Goal: Task Accomplishment & Management: Manage account settings

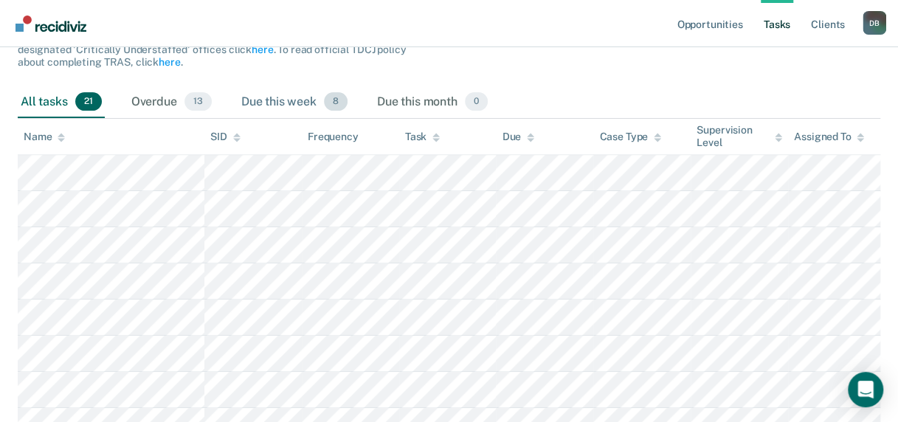
scroll to position [221, 0]
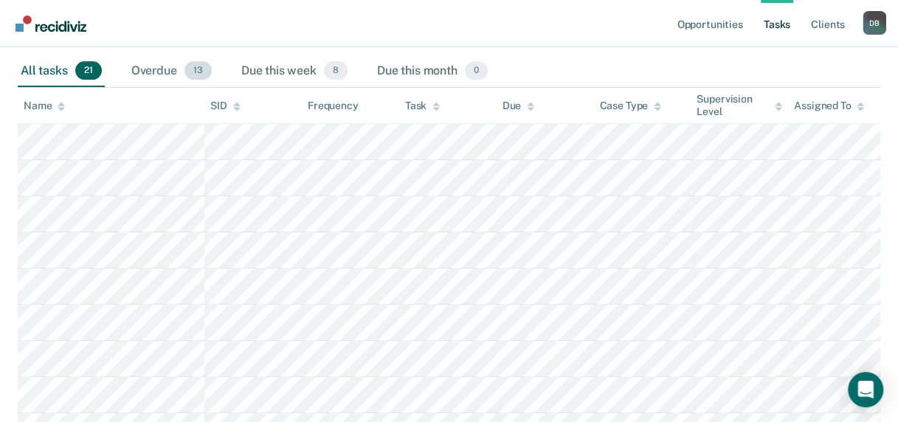
click at [148, 69] on div "Overdue 13" at bounding box center [171, 71] width 86 height 32
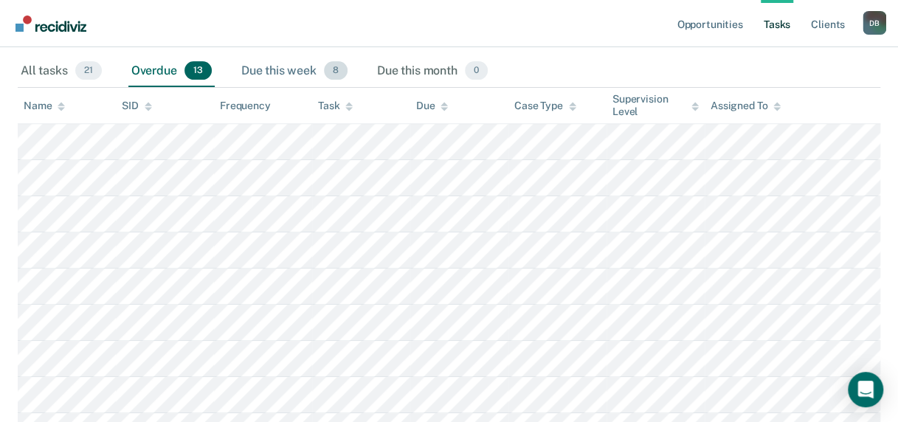
click at [273, 69] on div "Due this week 8" at bounding box center [294, 71] width 112 height 32
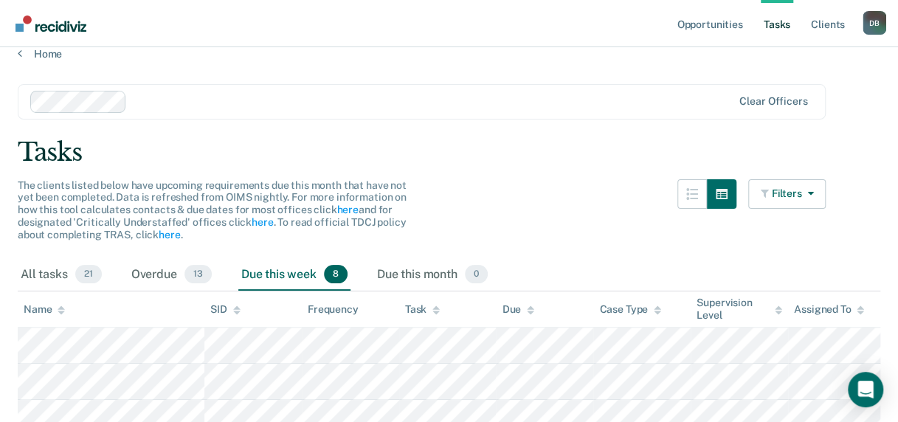
scroll to position [0, 0]
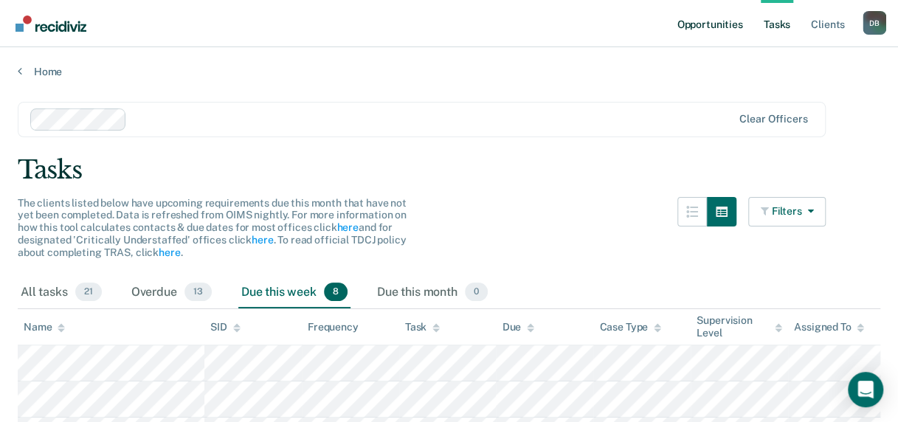
click at [700, 22] on link "Opportunities" at bounding box center [710, 23] width 72 height 47
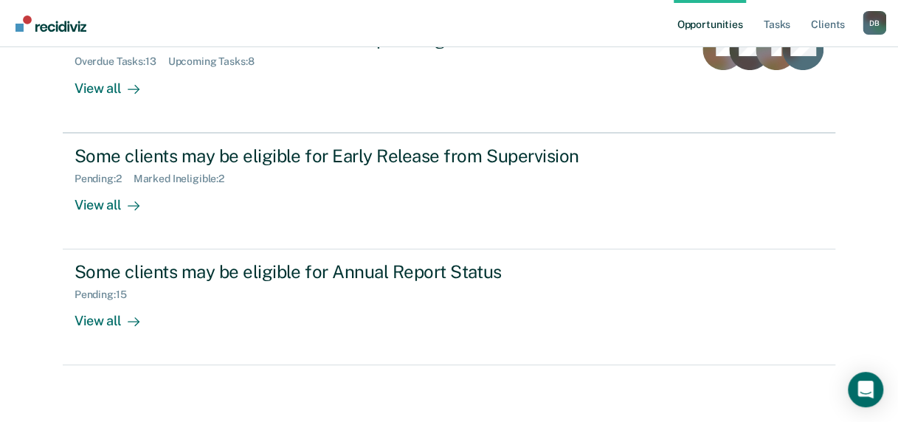
scroll to position [204, 0]
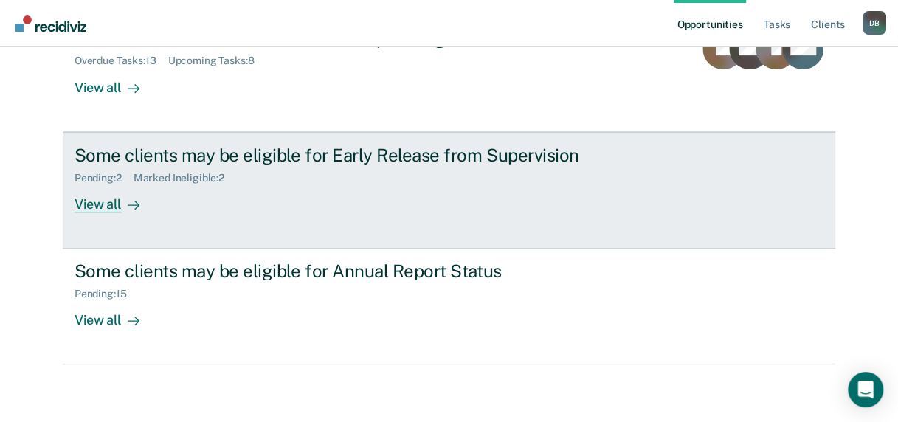
click at [92, 204] on div "View all" at bounding box center [116, 198] width 83 height 29
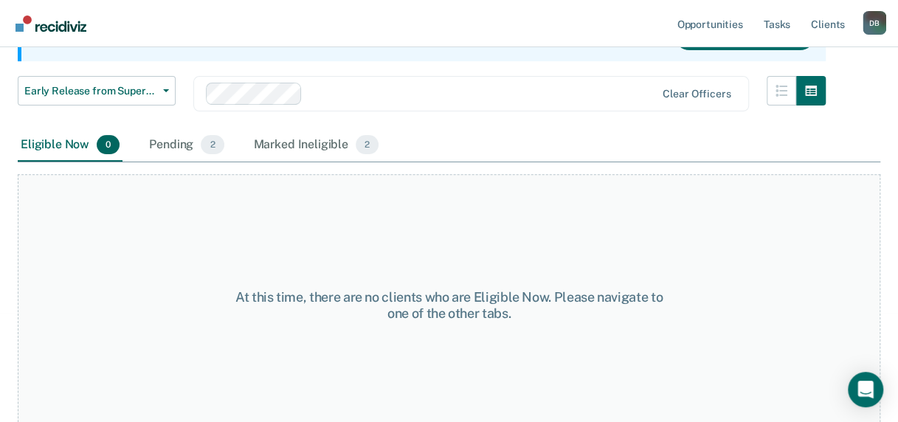
scroll to position [187, 0]
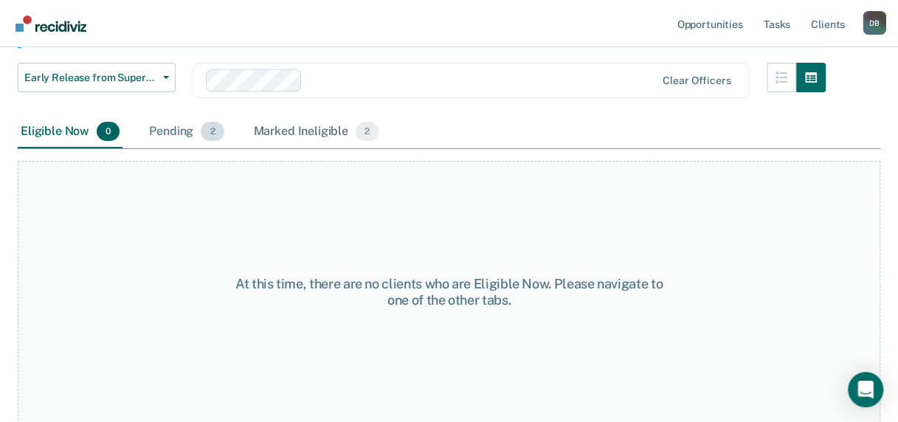
click at [189, 133] on div "Pending 2" at bounding box center [186, 132] width 80 height 32
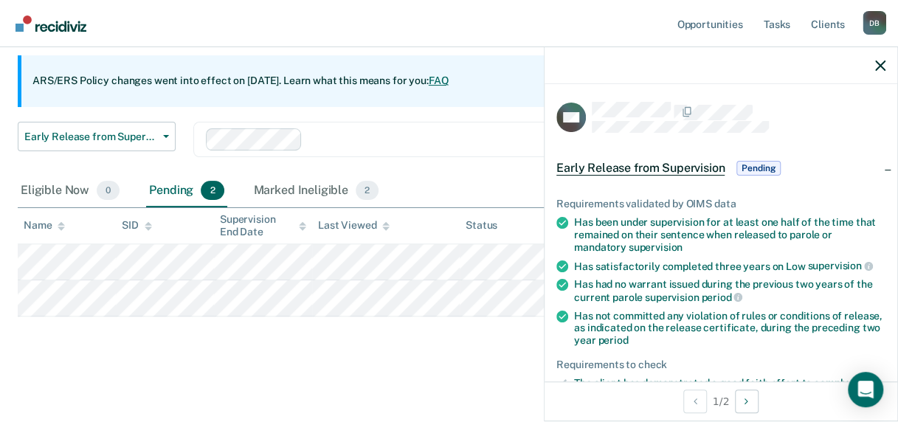
click at [399, 177] on div "Eligible Now 0 Pending 2 Marked Ineligible 2" at bounding box center [449, 191] width 863 height 33
click at [882, 61] on icon "button" at bounding box center [880, 66] width 10 height 10
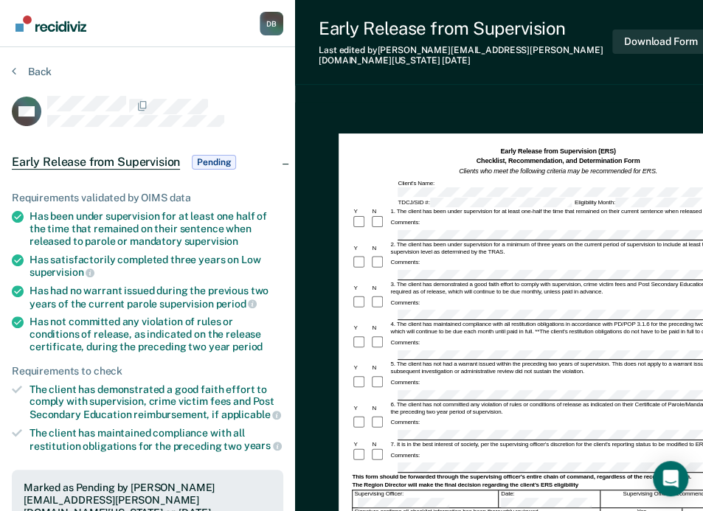
click at [682, 154] on div "Early Release from Supervision (ERS) Checklist, Recommendation, and Determinati…" at bounding box center [558, 162] width 412 height 30
click at [431, 241] on div "2. The client has been under supervision for a minimum of three years on the cu…" at bounding box center [576, 248] width 375 height 15
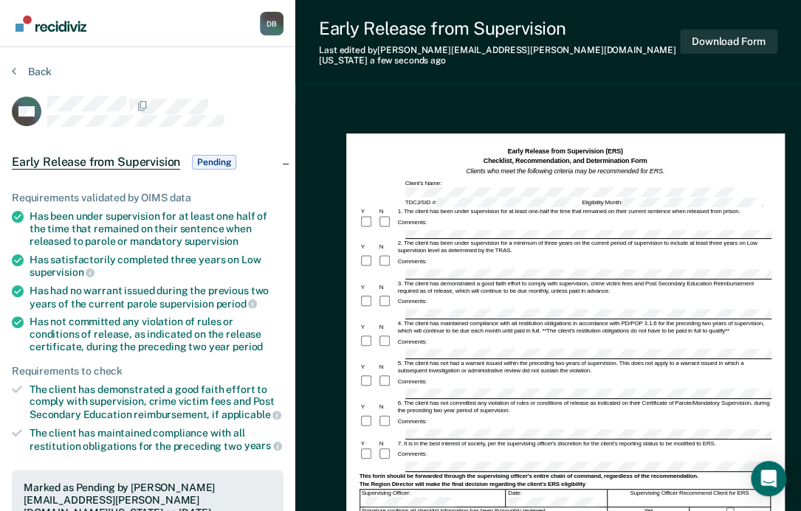
click at [576, 255] on div "Comments:" at bounding box center [565, 262] width 412 height 14
click at [685, 151] on div "Early Release from Supervision (ERS) Checklist, Recommendation, and Determinati…" at bounding box center [565, 162] width 412 height 30
click at [675, 147] on div "Early Release from Supervision (ERS) Checklist, Recommendation, and Determinati…" at bounding box center [565, 162] width 412 height 30
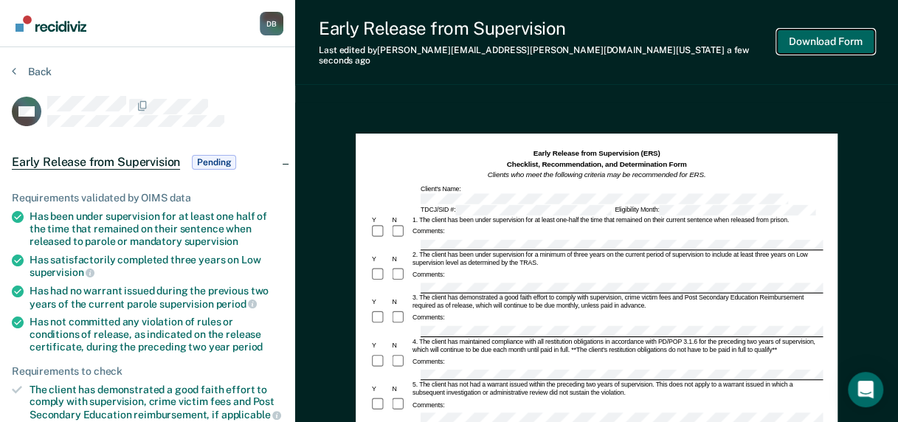
click at [807, 40] on button "Download Form" at bounding box center [825, 42] width 97 height 24
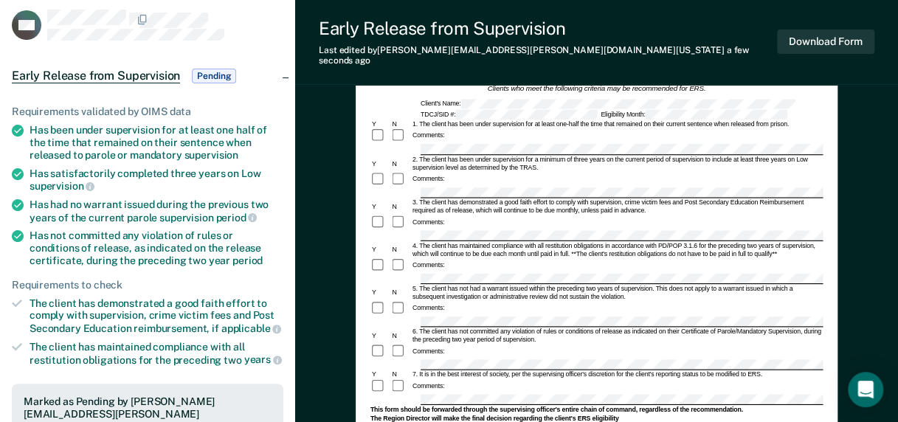
scroll to position [148, 0]
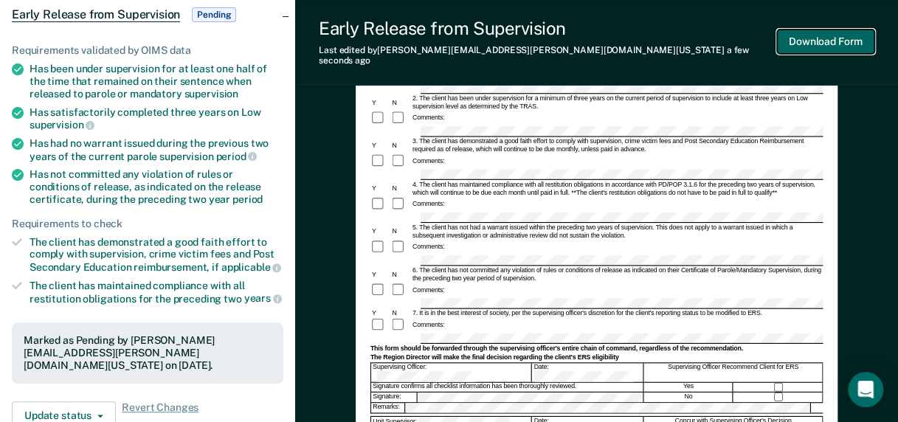
click at [809, 32] on button "Download Form" at bounding box center [825, 42] width 97 height 24
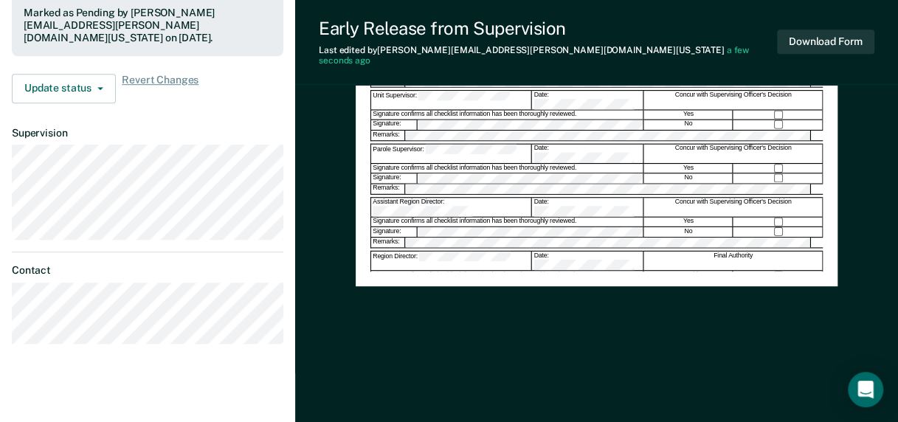
scroll to position [478, 0]
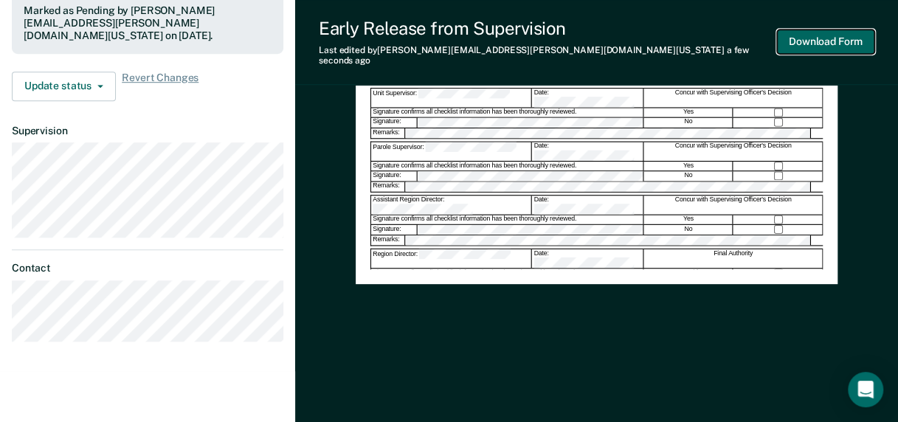
click at [822, 39] on button "Download Form" at bounding box center [825, 42] width 97 height 24
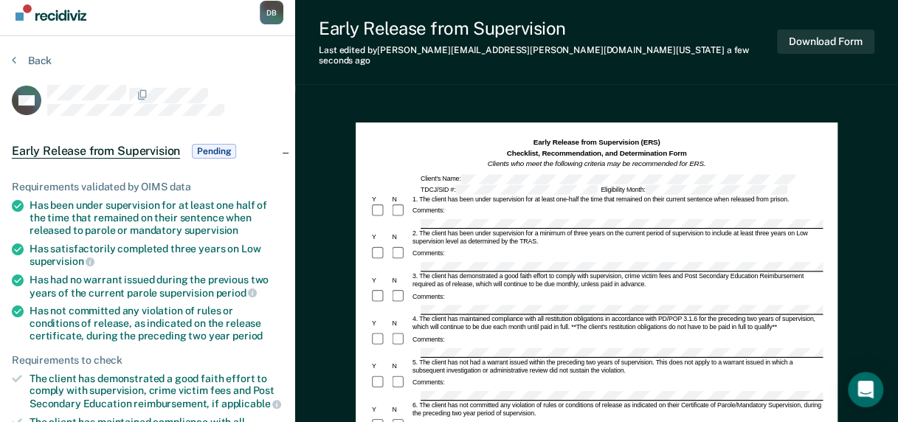
scroll to position [0, 0]
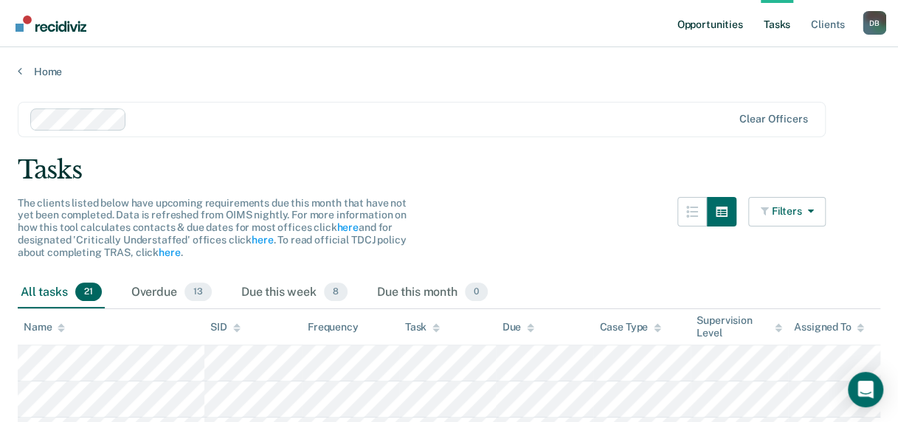
click at [707, 24] on link "Opportunities" at bounding box center [710, 23] width 72 height 47
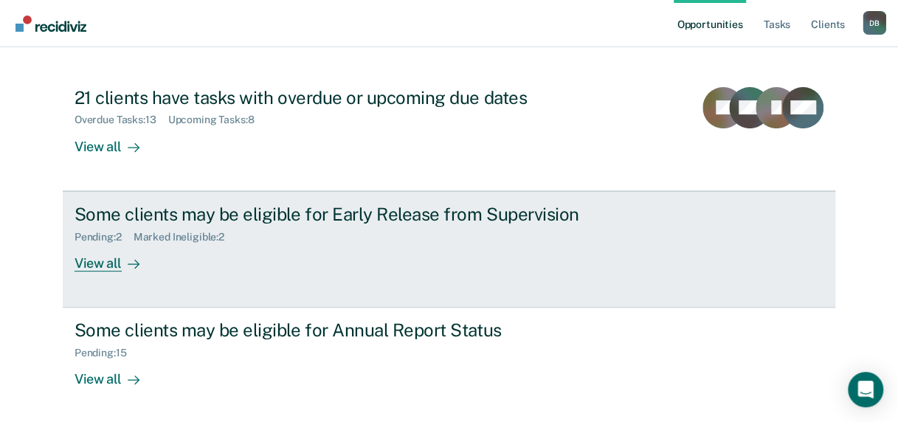
scroll to position [204, 0]
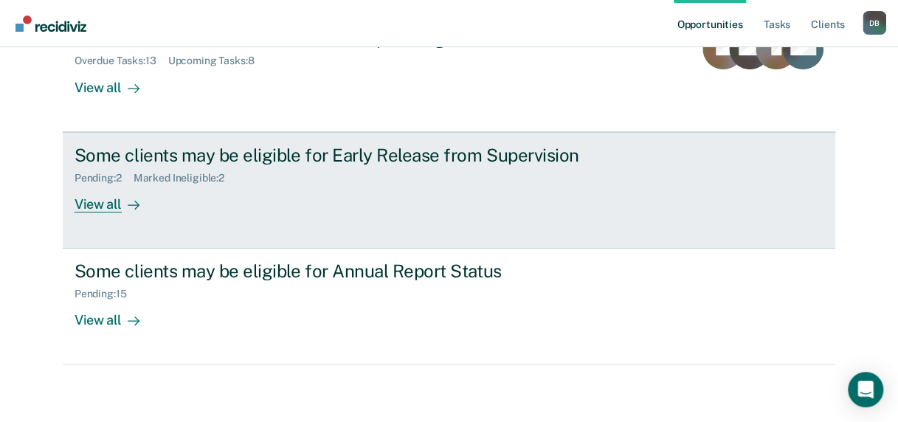
click at [100, 204] on div "View all" at bounding box center [116, 198] width 83 height 29
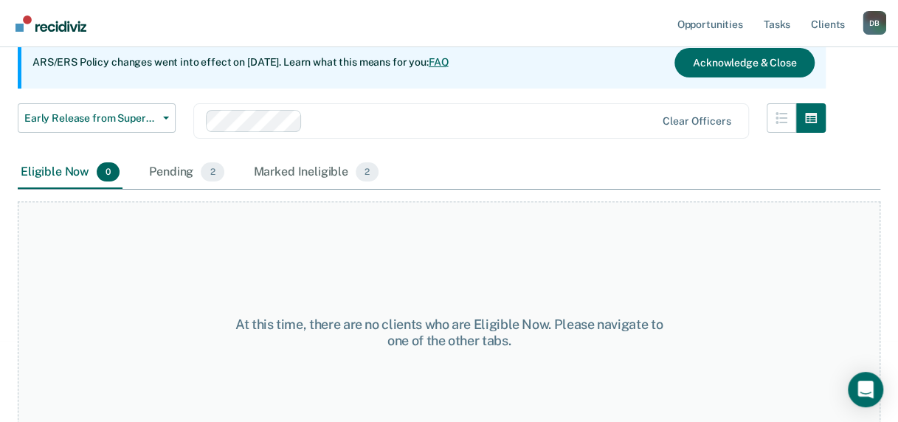
scroll to position [148, 0]
click at [189, 176] on div "Pending 2" at bounding box center [186, 172] width 80 height 32
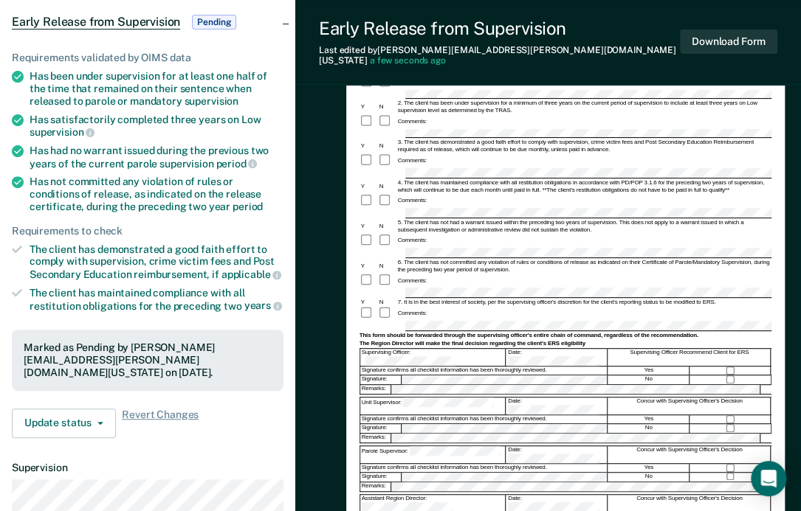
scroll to position [148, 0]
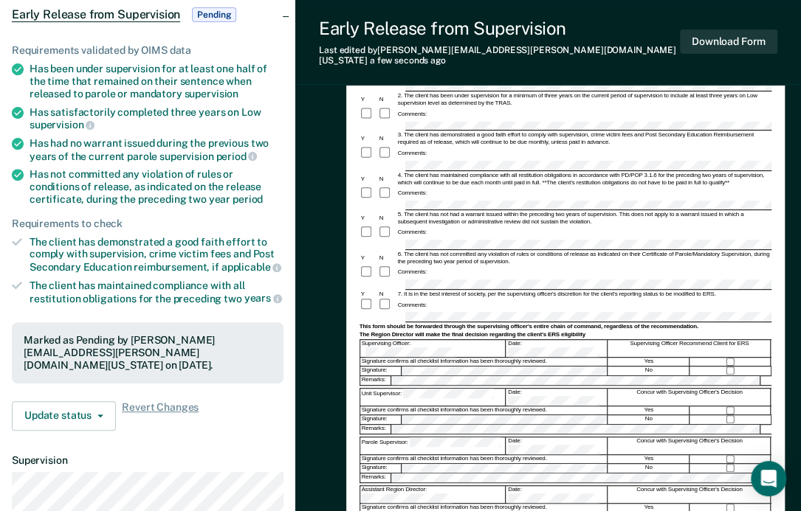
click at [676, 226] on div "Comments:" at bounding box center [565, 233] width 412 height 14
click at [682, 226] on div "Comments:" at bounding box center [565, 233] width 412 height 14
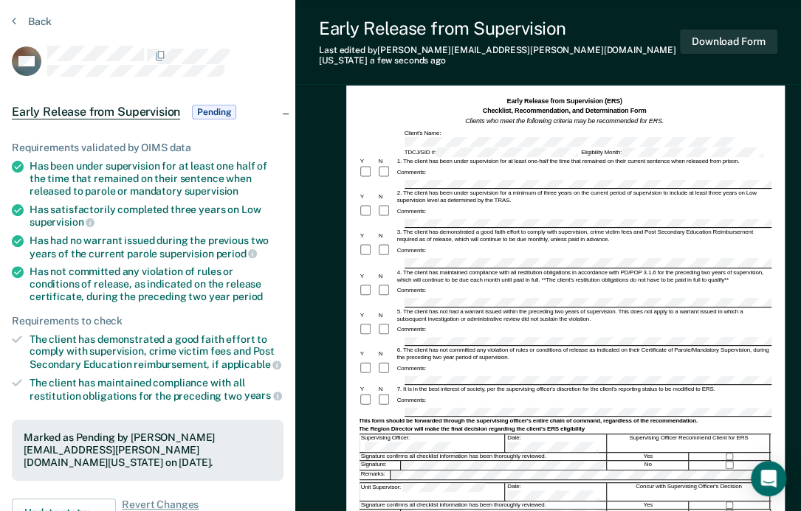
scroll to position [0, 0]
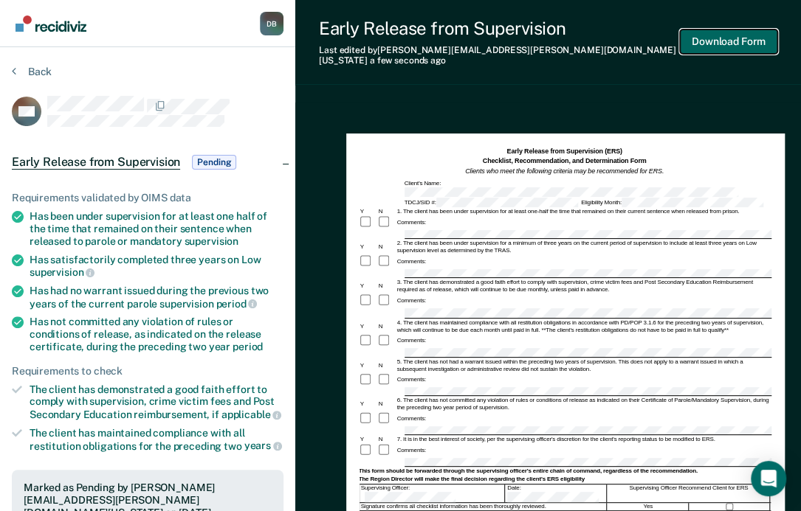
click at [697, 39] on button "Download Form" at bounding box center [728, 42] width 97 height 24
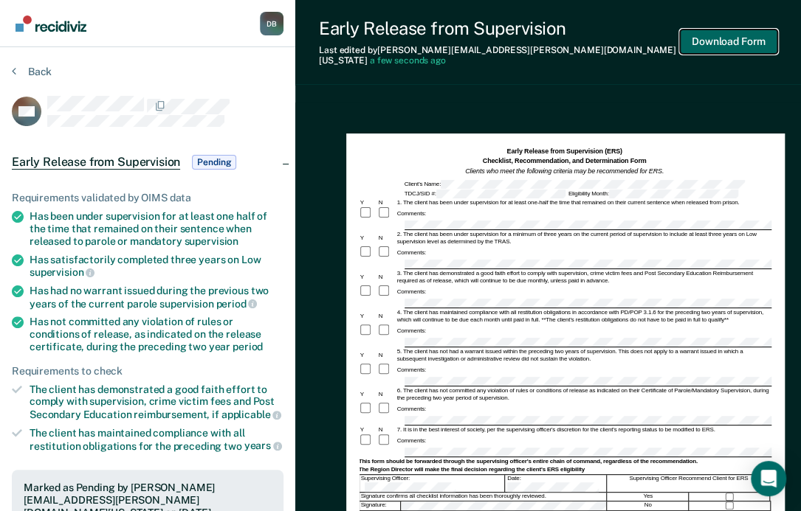
click at [711, 44] on button "Download Form" at bounding box center [728, 42] width 97 height 24
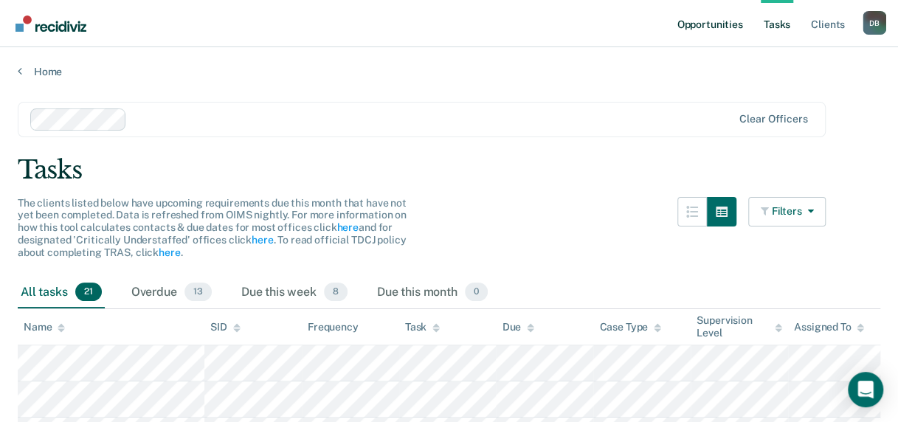
click at [700, 28] on link "Opportunities" at bounding box center [710, 23] width 72 height 47
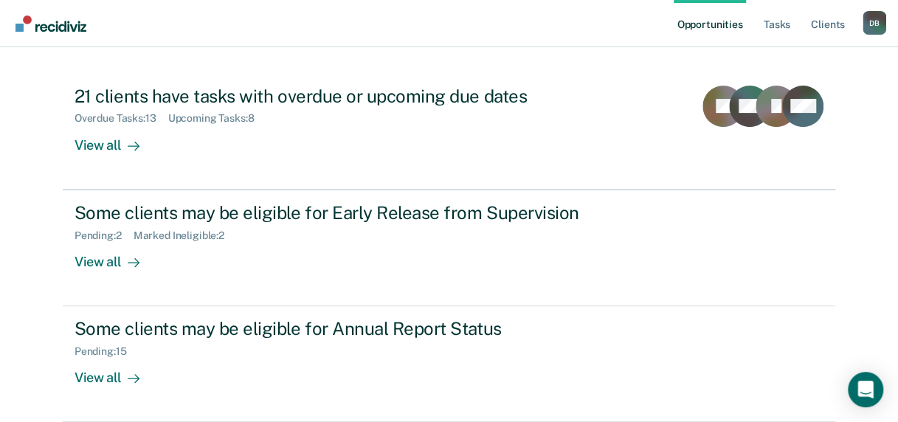
scroll to position [148, 0]
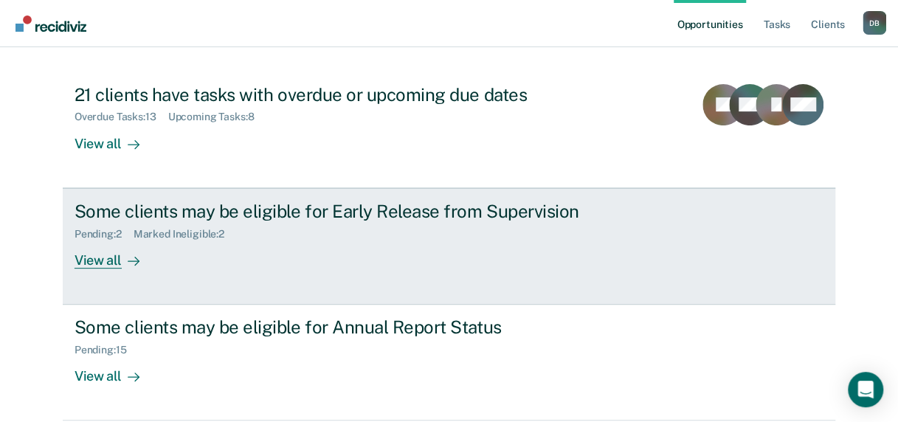
click at [83, 263] on div "View all" at bounding box center [116, 254] width 83 height 29
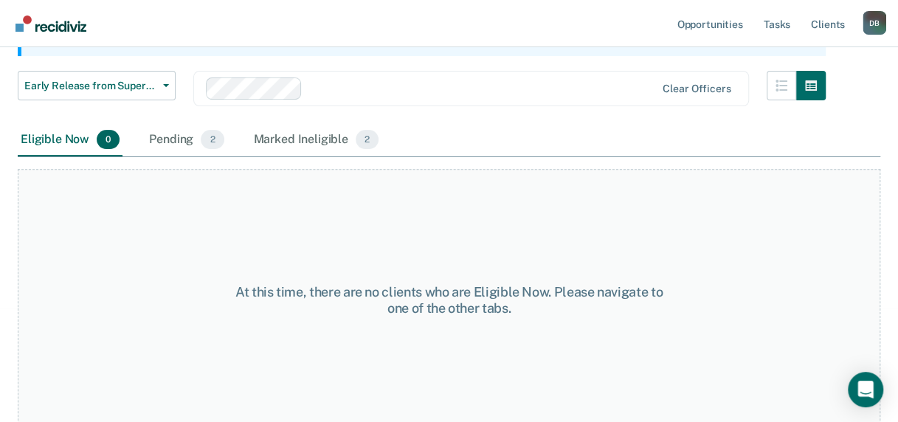
scroll to position [187, 0]
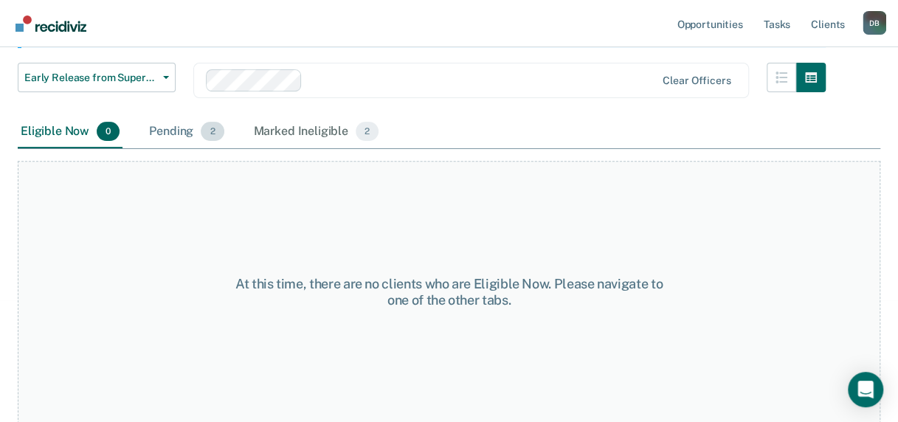
click at [187, 134] on div "Pending 2" at bounding box center [186, 132] width 80 height 32
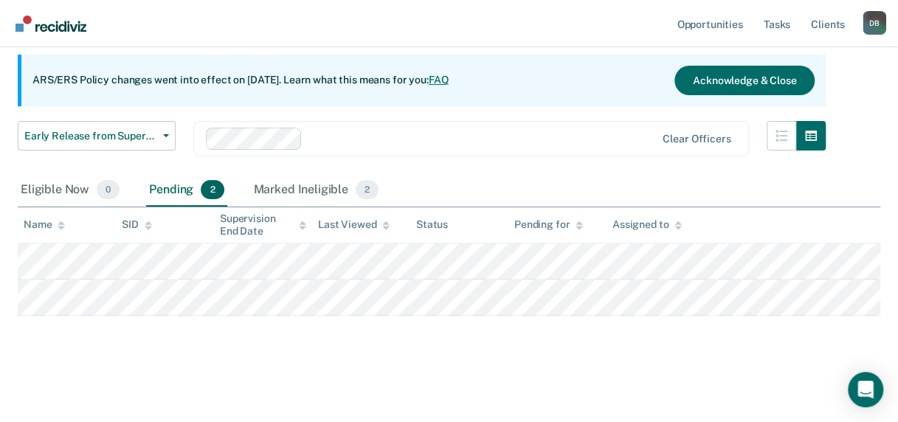
scroll to position [128, 0]
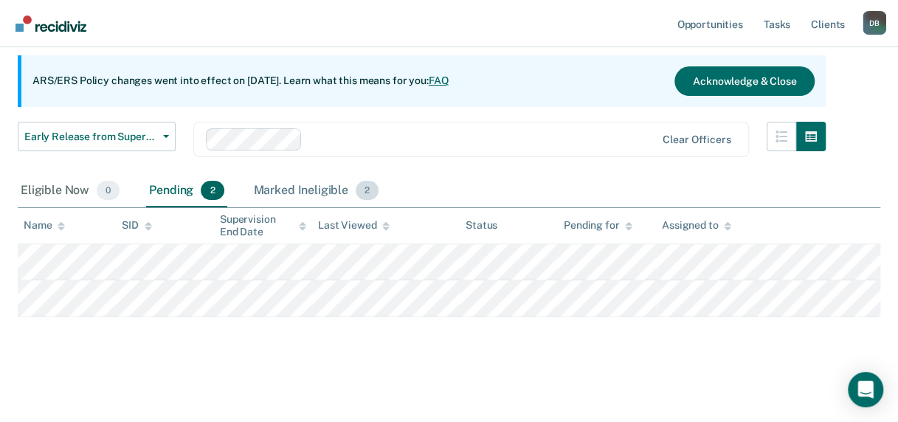
click at [292, 190] on div "Marked Ineligible 2" at bounding box center [316, 191] width 131 height 32
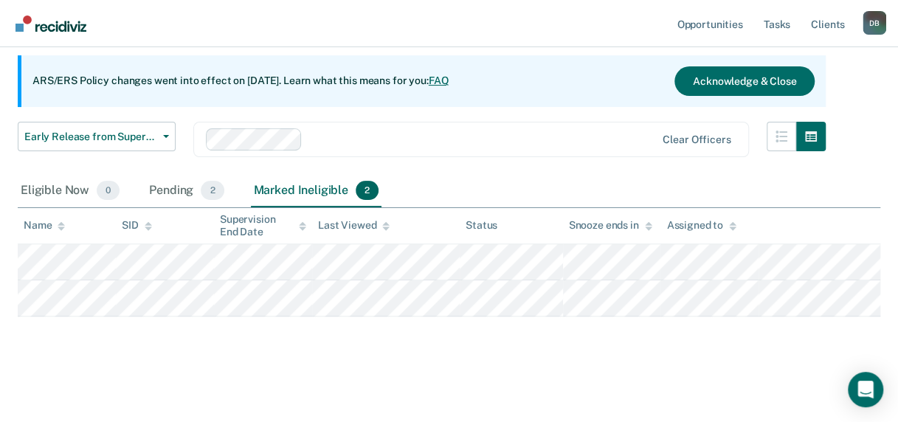
click at [294, 195] on div "Marked Ineligible 2" at bounding box center [316, 191] width 131 height 32
click at [314, 190] on div "Marked Ineligible 2" at bounding box center [316, 191] width 131 height 32
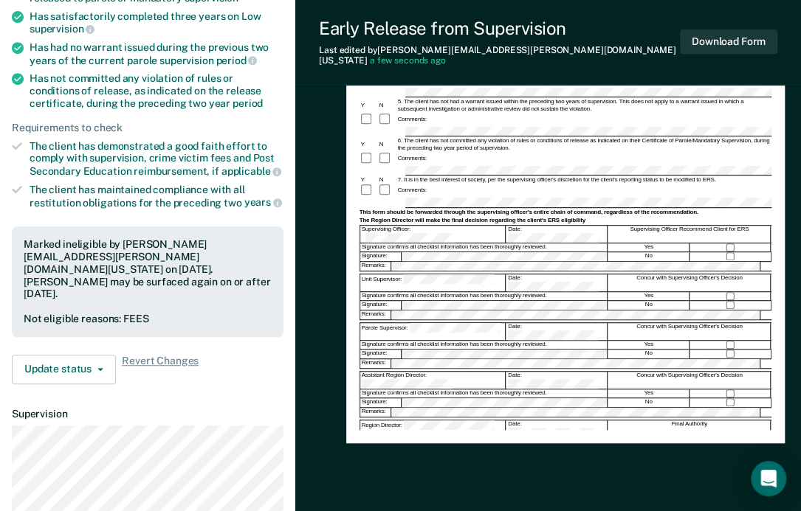
scroll to position [295, 0]
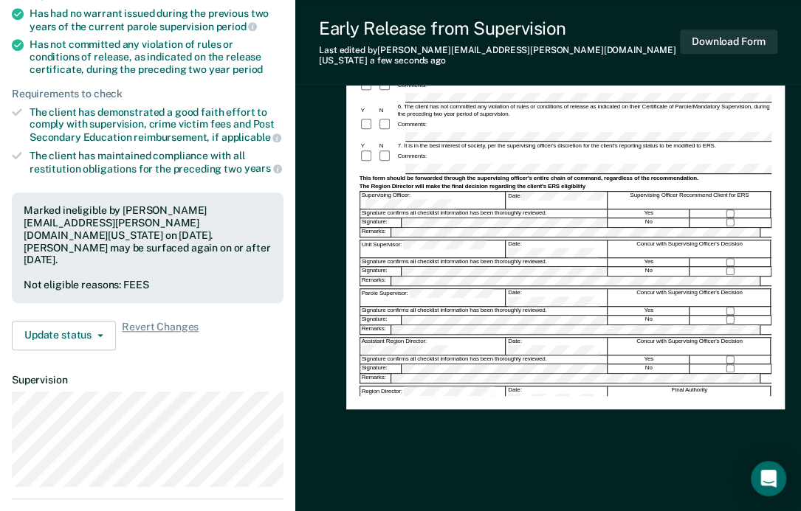
click at [447, 338] on div "Assistant Region Director:" at bounding box center [433, 346] width 146 height 17
click at [697, 42] on button "Download Form" at bounding box center [728, 42] width 97 height 24
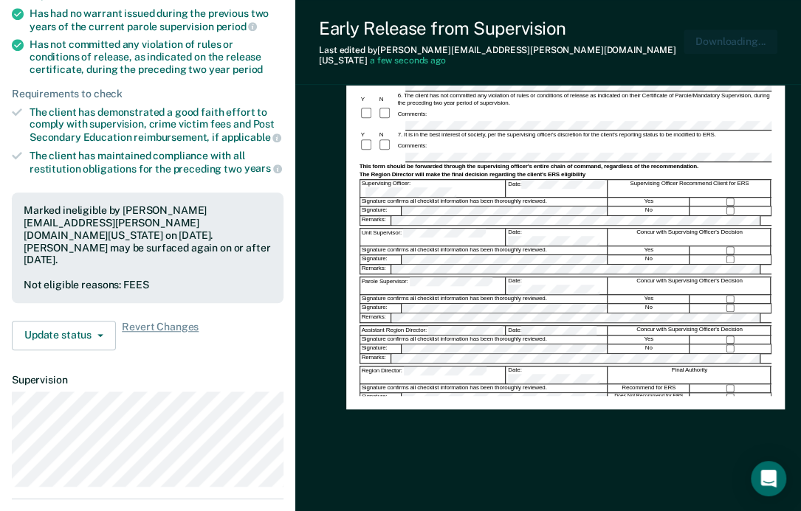
scroll to position [0, 0]
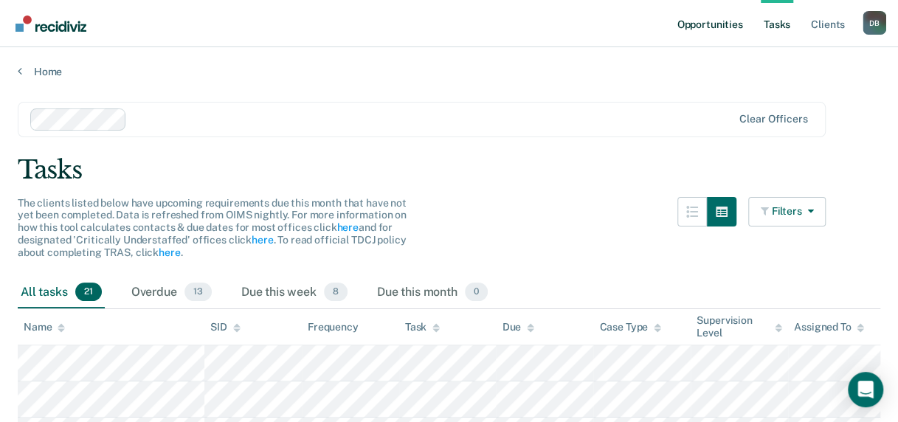
click at [696, 15] on link "Opportunities" at bounding box center [710, 23] width 72 height 47
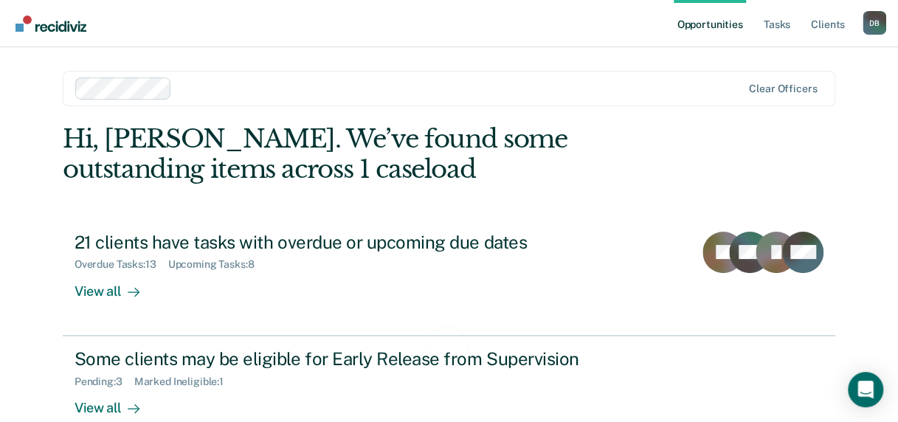
click at [690, 21] on link "Opportunities" at bounding box center [710, 23] width 72 height 47
click at [713, 25] on link "Opportunities" at bounding box center [710, 23] width 72 height 47
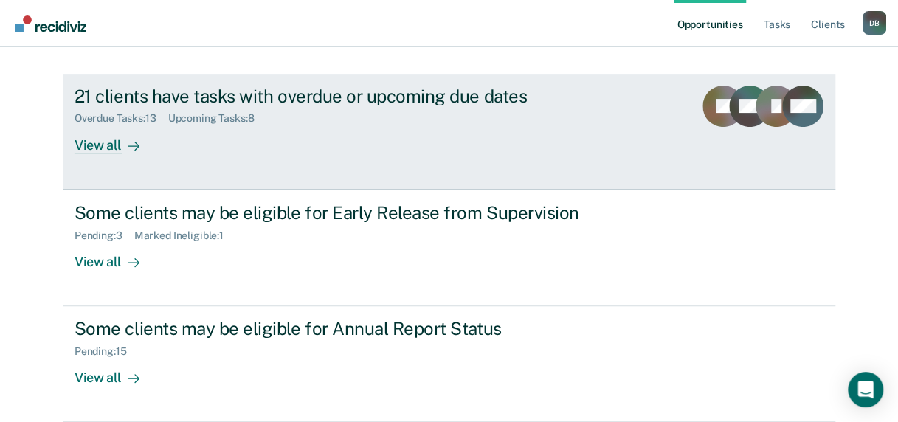
scroll to position [148, 0]
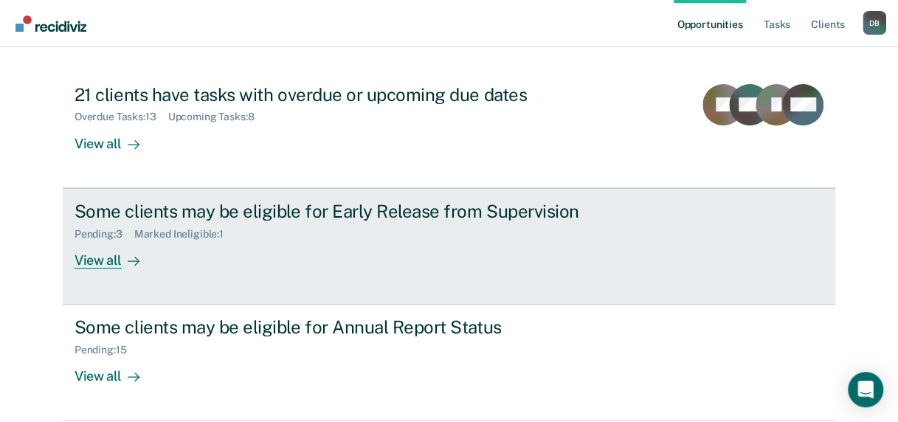
click at [381, 217] on div "Some clients may be eligible for Early Release from Supervision" at bounding box center [334, 211] width 518 height 21
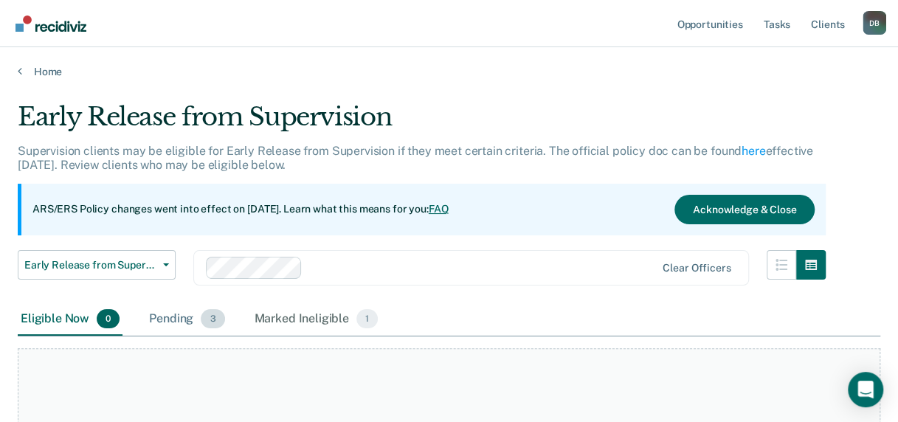
click at [182, 317] on div "Pending 3" at bounding box center [186, 319] width 81 height 32
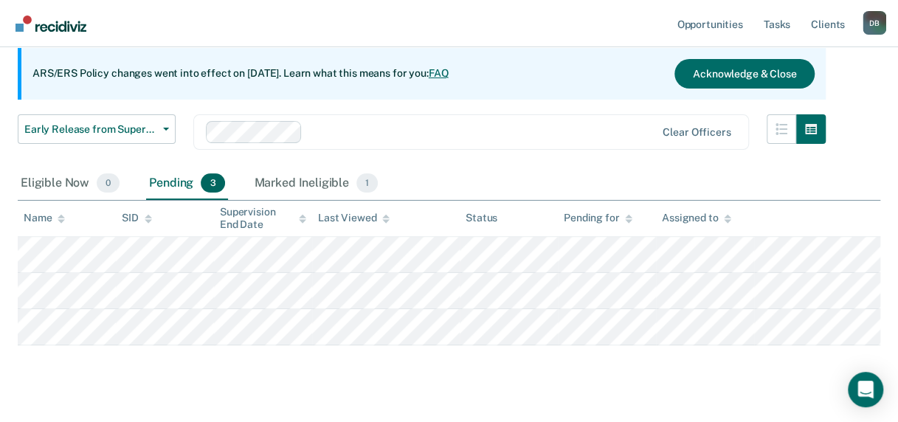
scroll to position [148, 0]
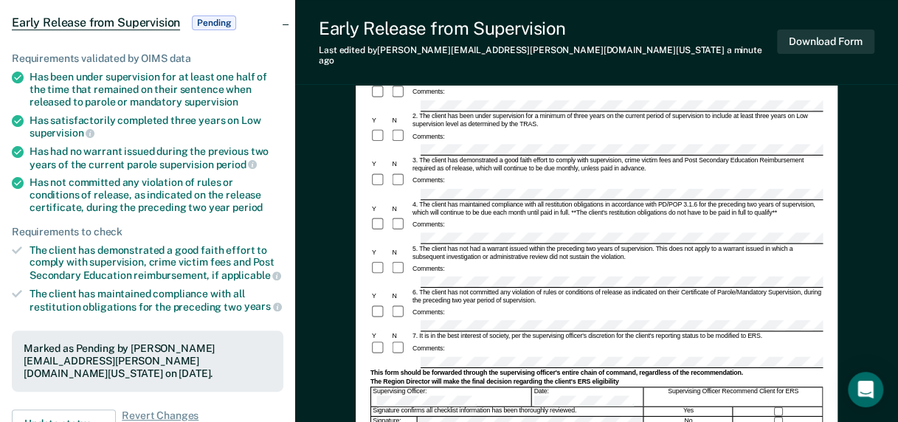
scroll to position [148, 0]
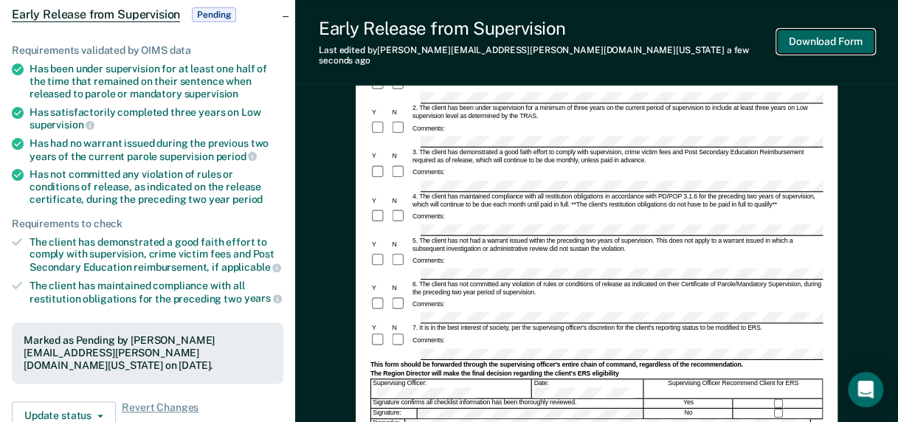
click at [813, 41] on button "Download Form" at bounding box center [825, 42] width 97 height 24
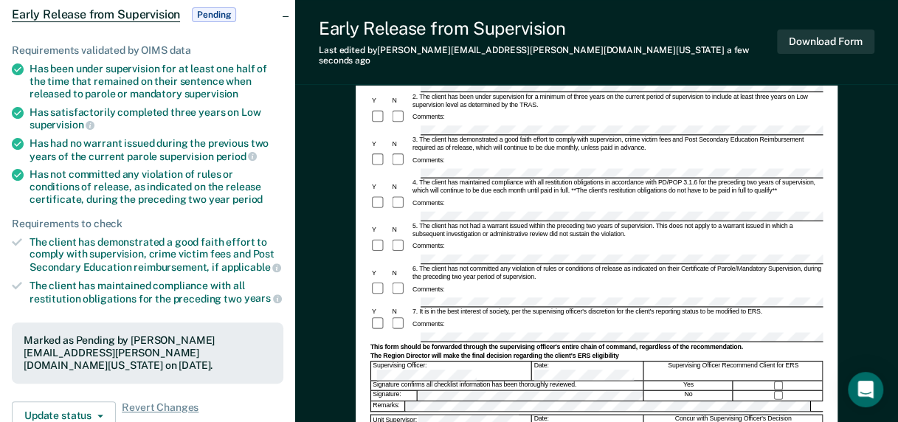
click at [217, 12] on span "Pending" at bounding box center [214, 14] width 44 height 15
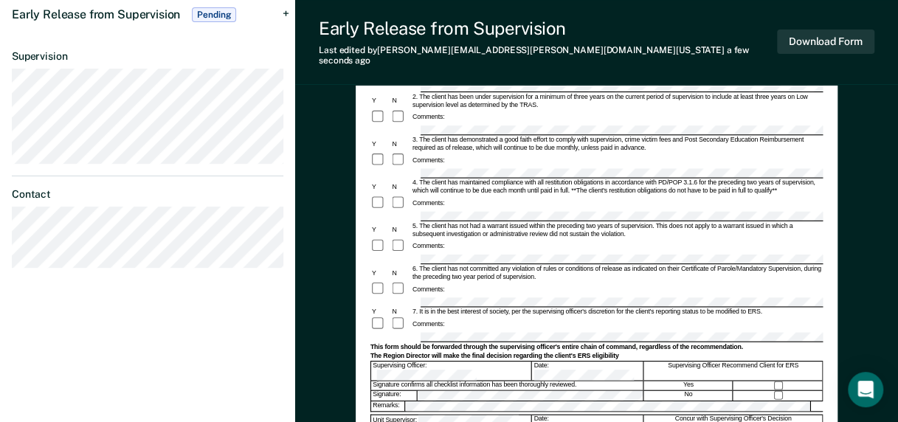
click at [216, 15] on span "Pending" at bounding box center [214, 14] width 44 height 15
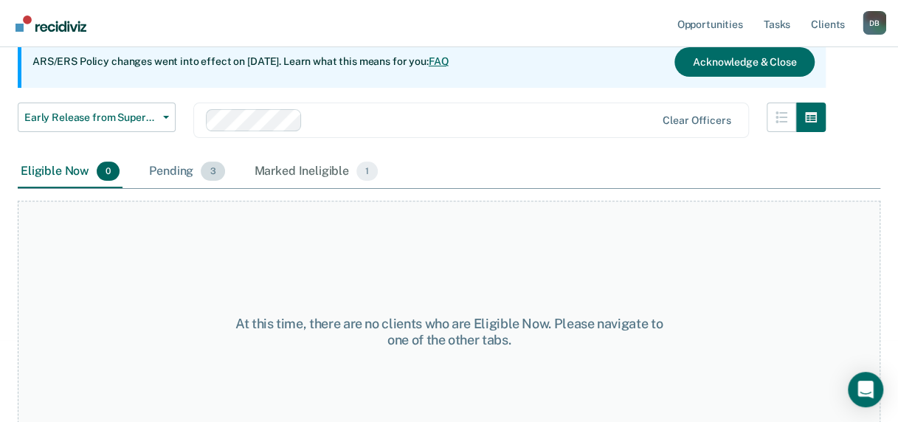
click at [185, 174] on div "Pending 3" at bounding box center [186, 172] width 81 height 32
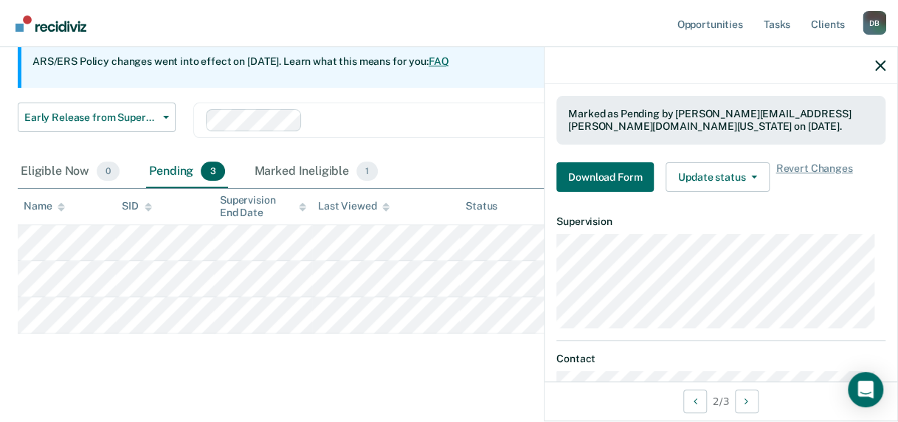
scroll to position [369, 0]
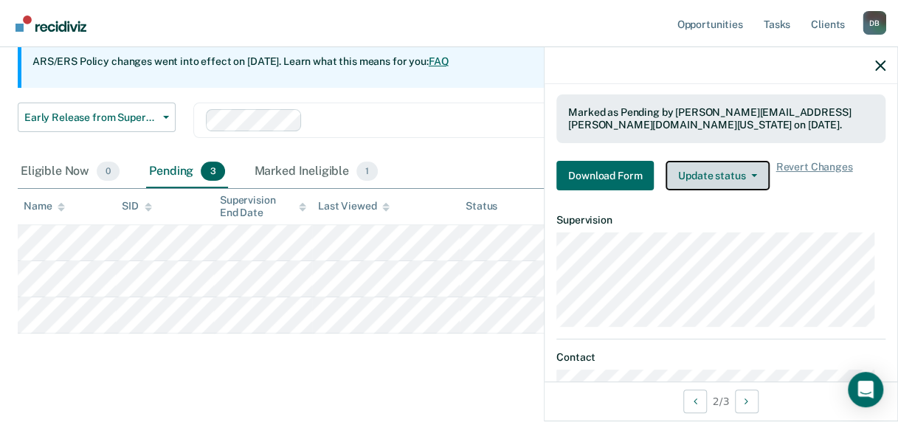
click at [697, 177] on button "Update status" at bounding box center [718, 176] width 104 height 30
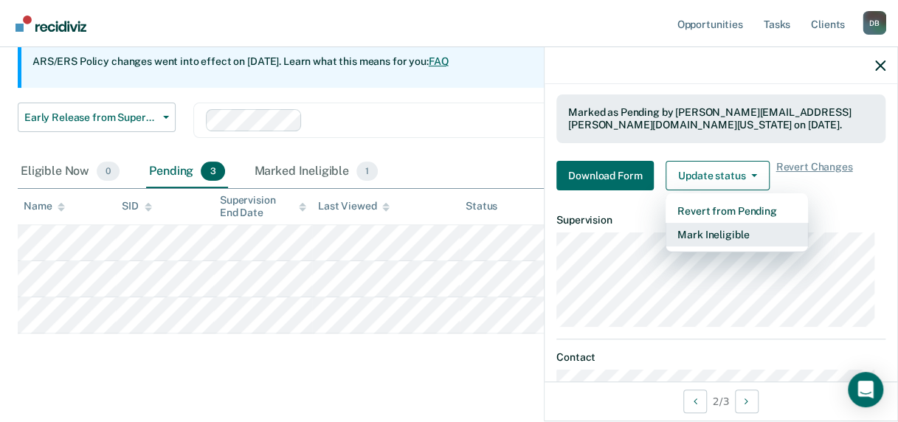
click at [705, 232] on button "Mark Ineligible" at bounding box center [737, 235] width 142 height 24
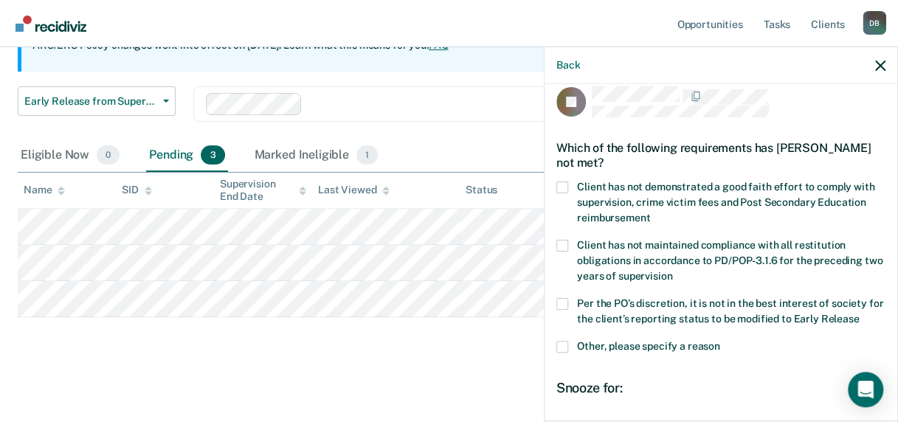
scroll to position [6, 0]
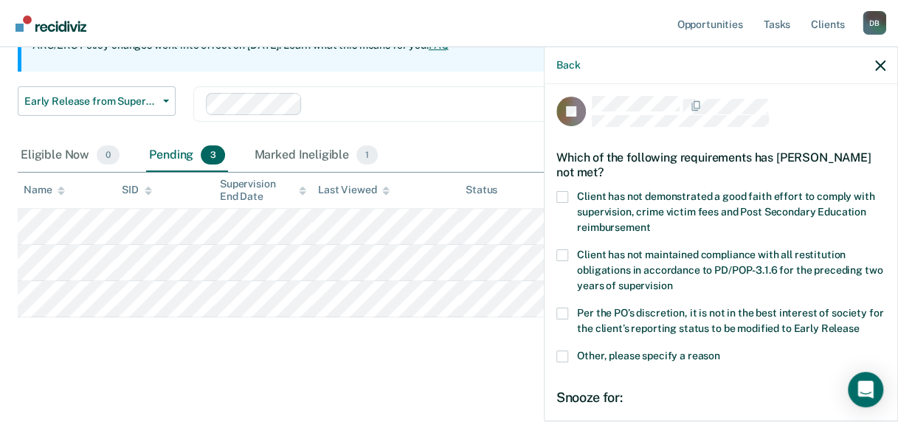
click at [562, 356] on span at bounding box center [562, 357] width 12 height 12
click at [720, 351] on input "Other, please specify a reason" at bounding box center [720, 351] width 0 height 0
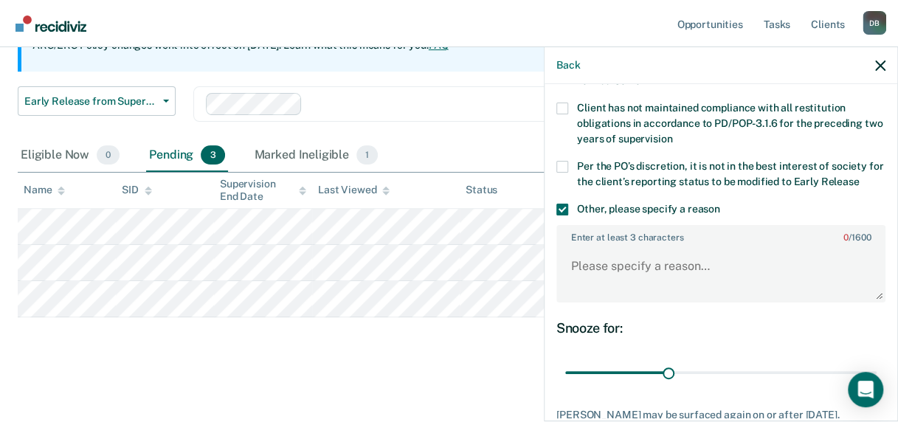
scroll to position [154, 0]
click at [662, 278] on textarea "Enter at least 3 characters 0 / 1600" at bounding box center [721, 272] width 326 height 55
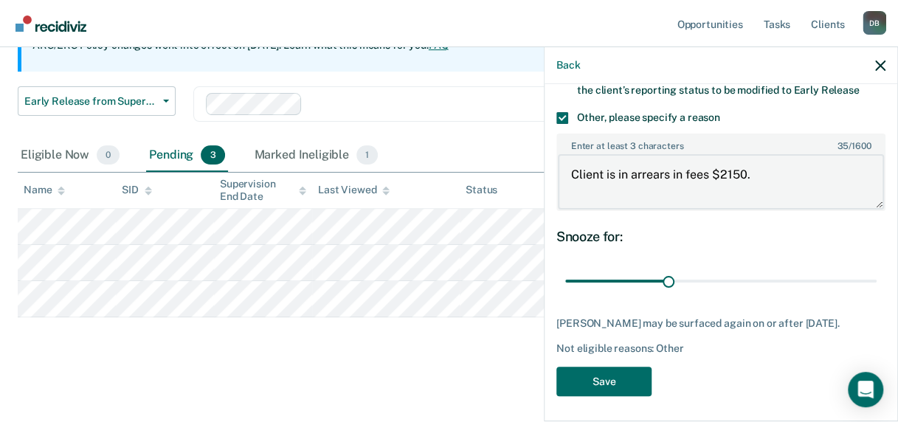
scroll to position [247, 0]
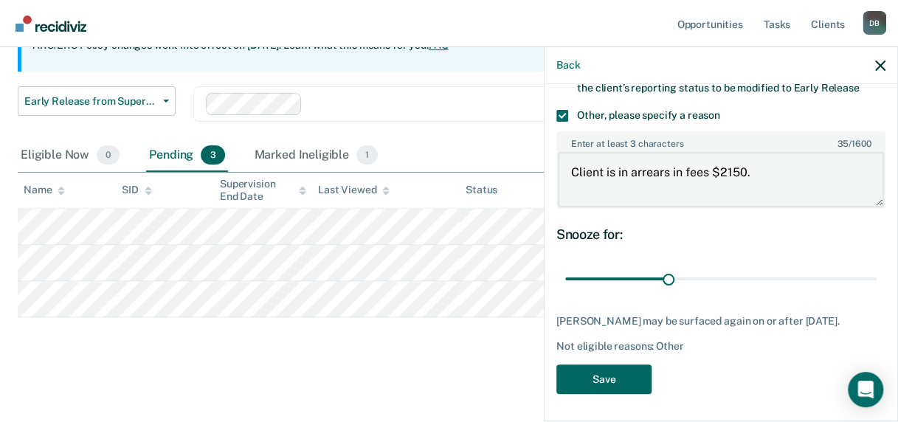
type textarea "Client is in arrears in fees $2150."
click at [607, 376] on button "Save" at bounding box center [603, 380] width 95 height 30
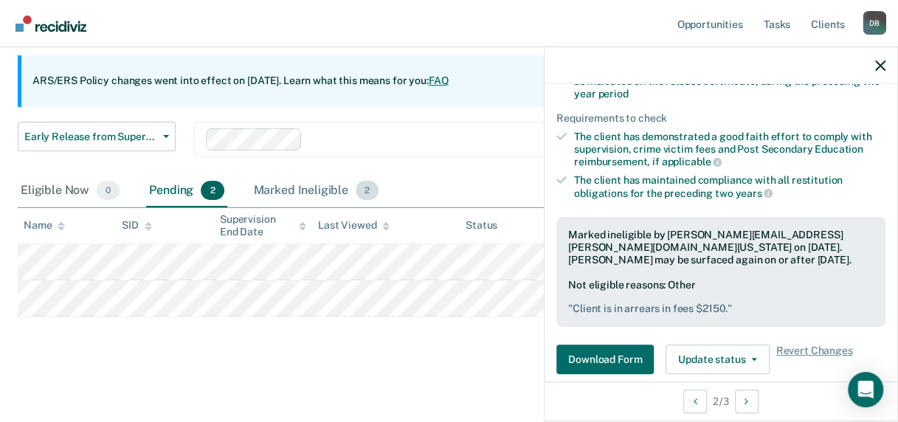
click at [319, 191] on div "Marked Ineligible 2" at bounding box center [316, 191] width 131 height 32
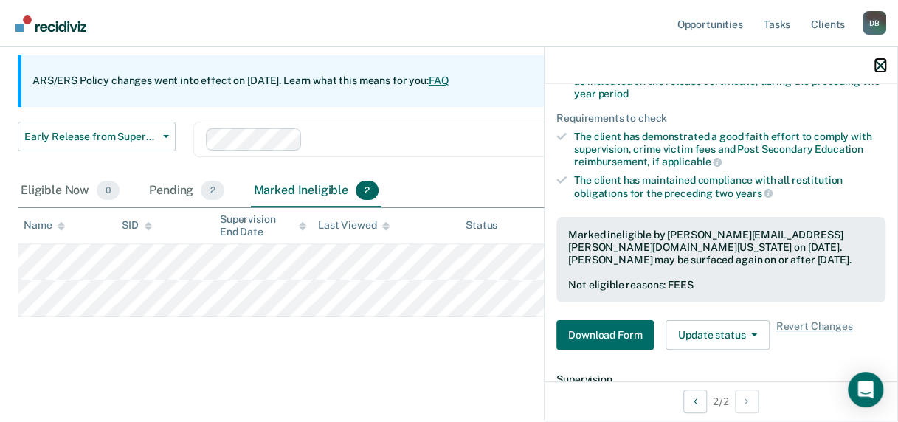
click at [813, 61] on icon "button" at bounding box center [880, 66] width 10 height 10
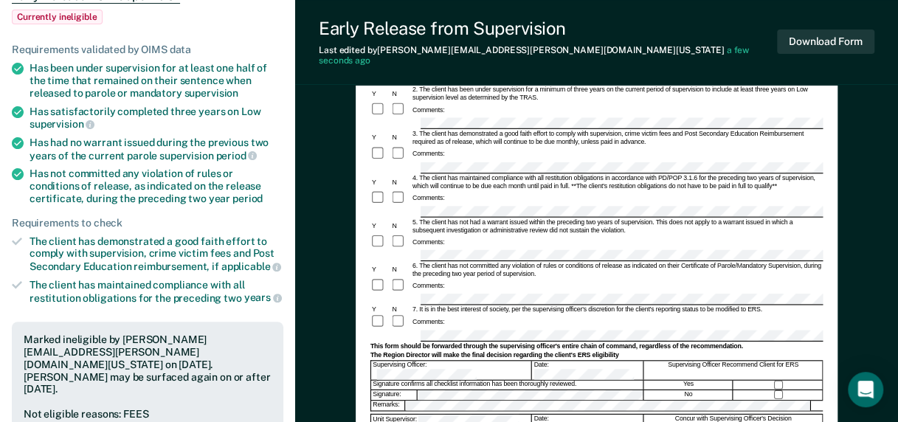
scroll to position [221, 0]
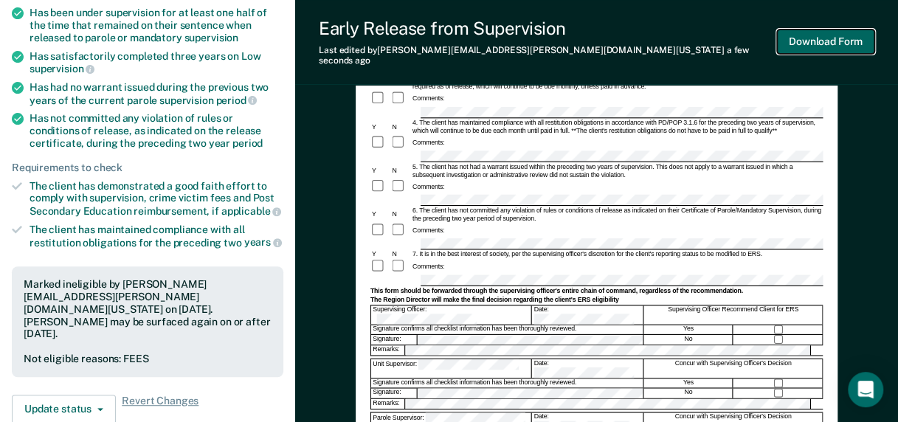
click at [804, 46] on button "Download Form" at bounding box center [825, 42] width 97 height 24
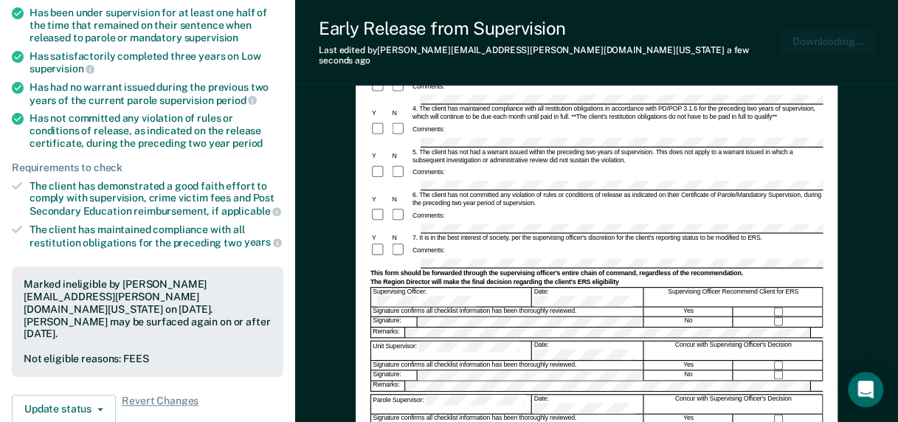
scroll to position [0, 0]
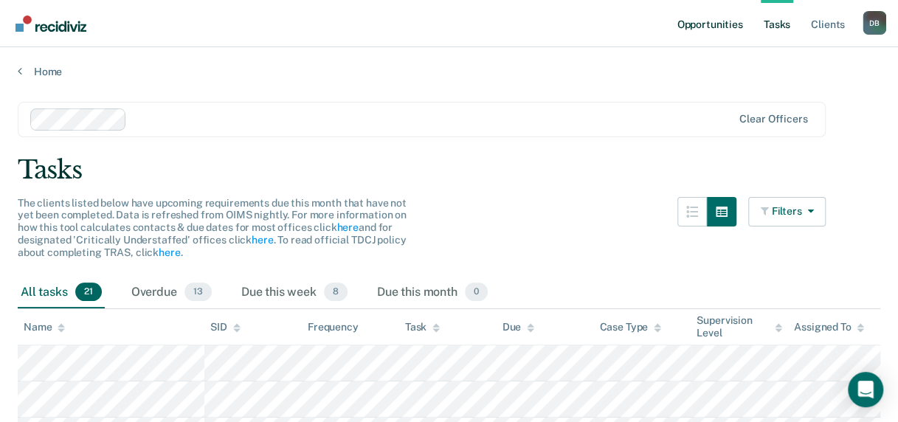
click at [705, 26] on link "Opportunities" at bounding box center [710, 23] width 72 height 47
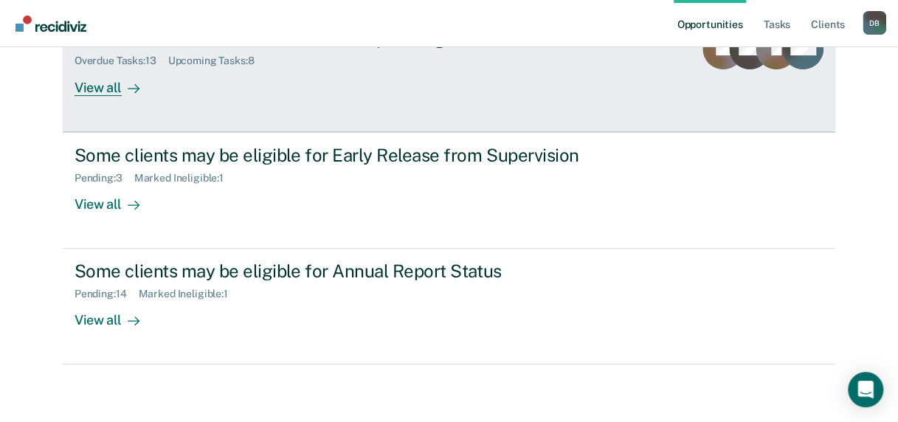
scroll to position [204, 0]
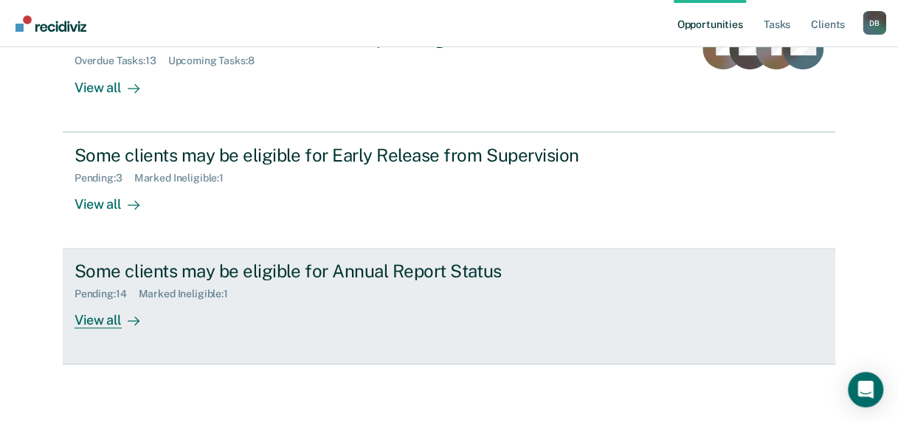
click at [83, 318] on div "View all" at bounding box center [116, 314] width 83 height 29
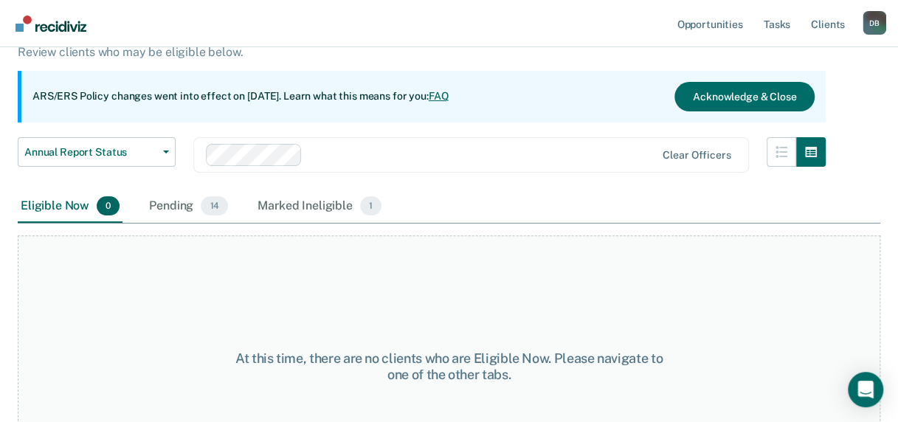
scroll to position [187, 0]
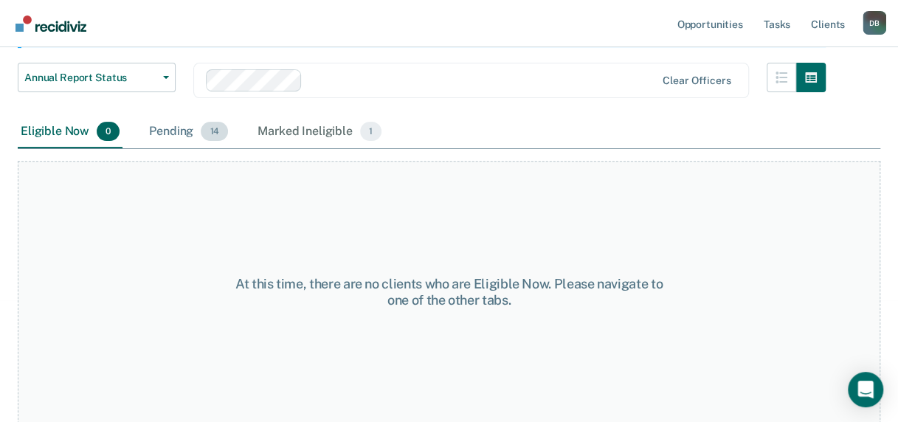
click at [174, 132] on div "Pending 14" at bounding box center [188, 132] width 85 height 32
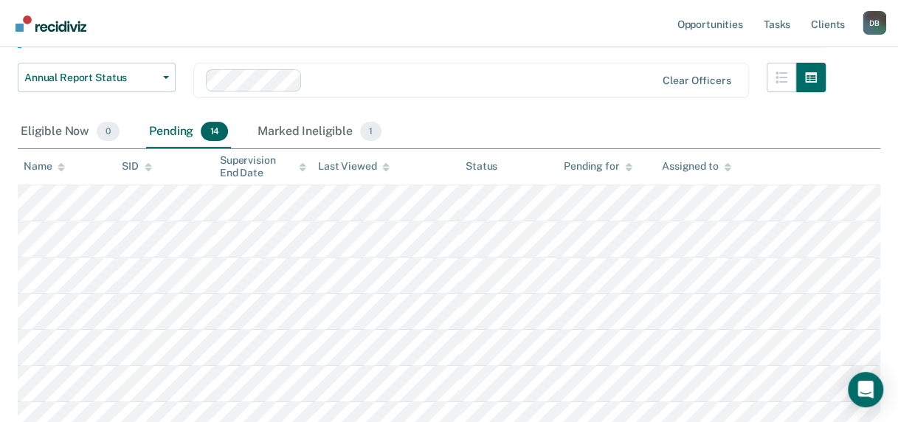
scroll to position [188, 0]
click at [289, 130] on div "Marked Ineligible 1" at bounding box center [320, 131] width 130 height 32
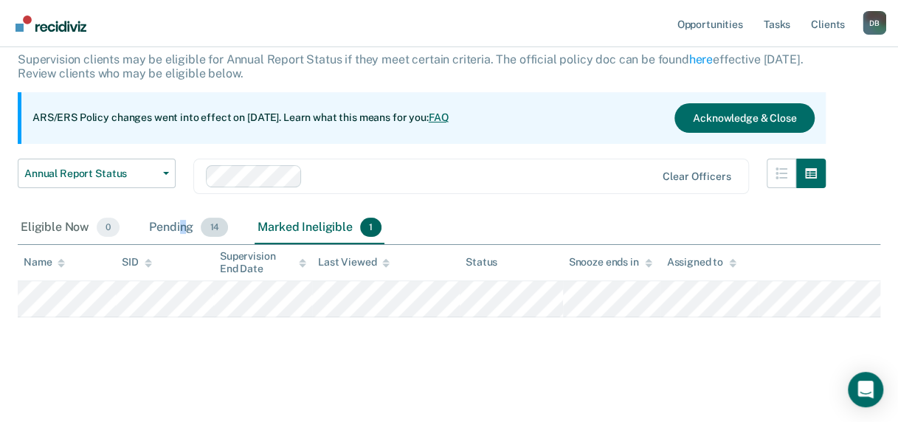
click at [182, 229] on div "Pending 14" at bounding box center [188, 228] width 85 height 32
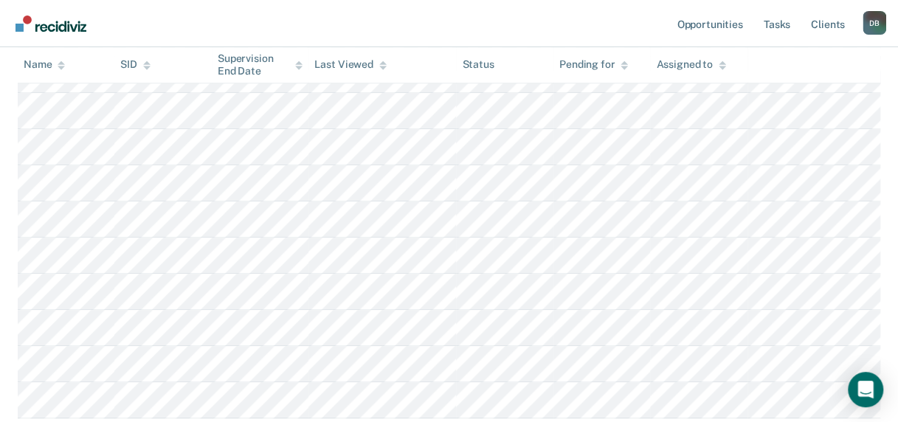
scroll to position [534, 0]
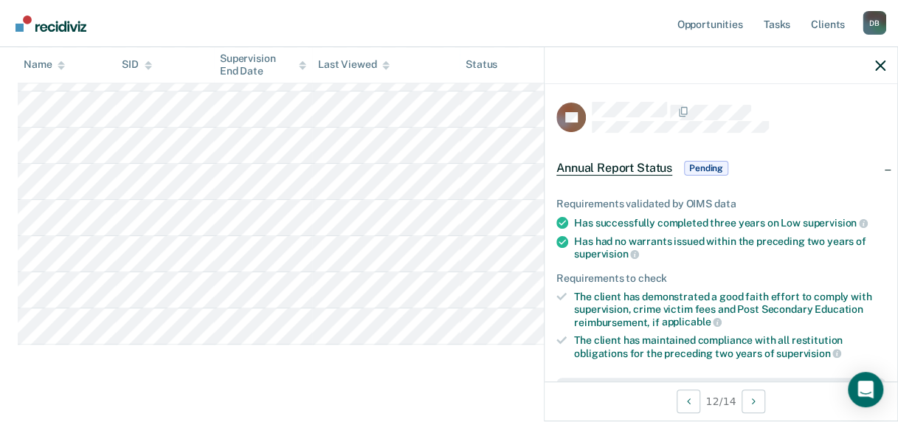
click at [701, 165] on span "Pending" at bounding box center [706, 168] width 44 height 15
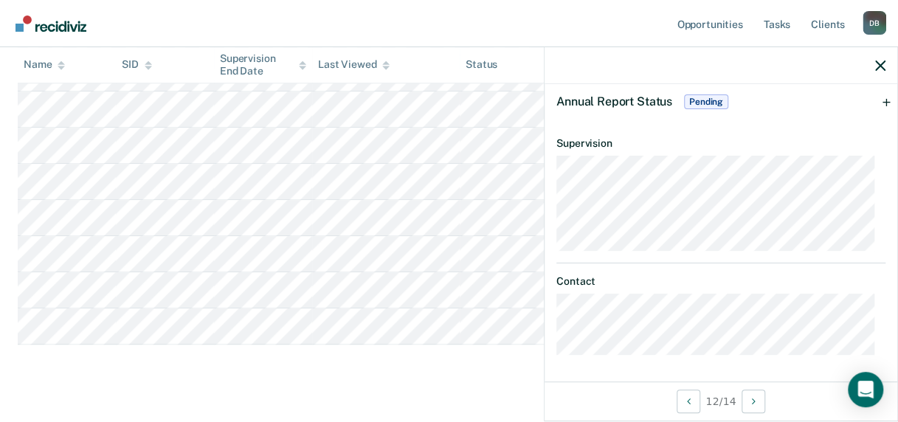
scroll to position [0, 0]
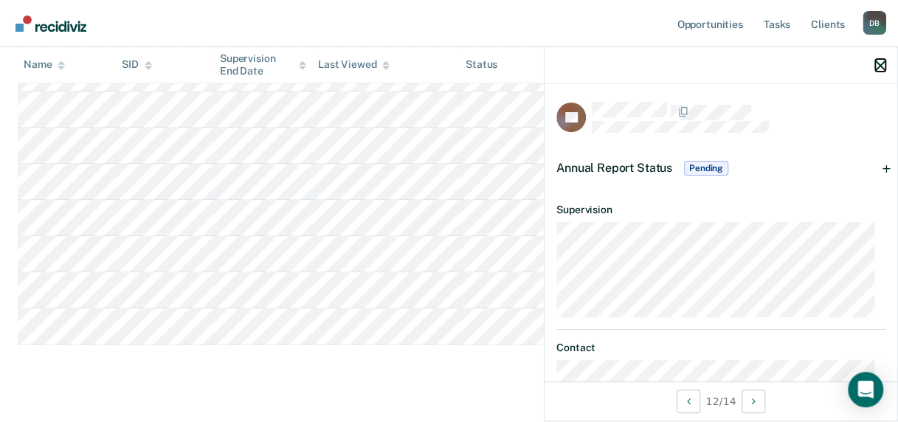
click at [880, 63] on icon "button" at bounding box center [880, 66] width 10 height 10
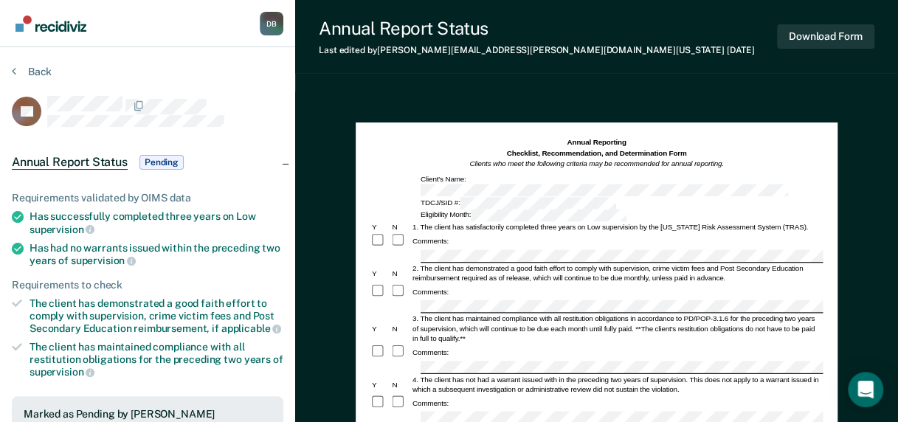
click at [154, 164] on span "Pending" at bounding box center [161, 162] width 44 height 15
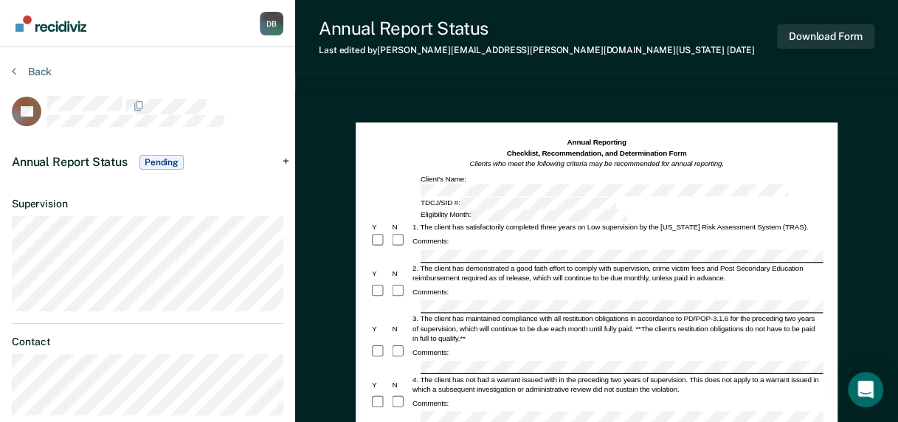
click at [160, 159] on span "Pending" at bounding box center [161, 162] width 44 height 15
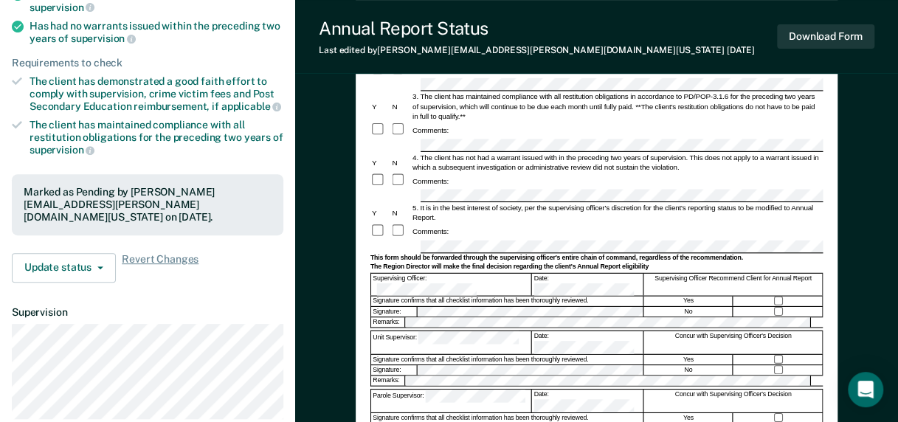
scroll to position [369, 0]
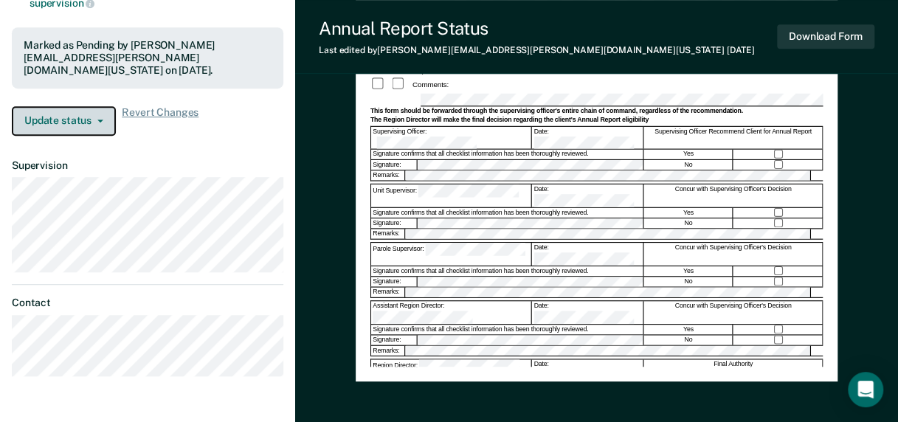
click at [89, 106] on button "Update status" at bounding box center [64, 121] width 104 height 30
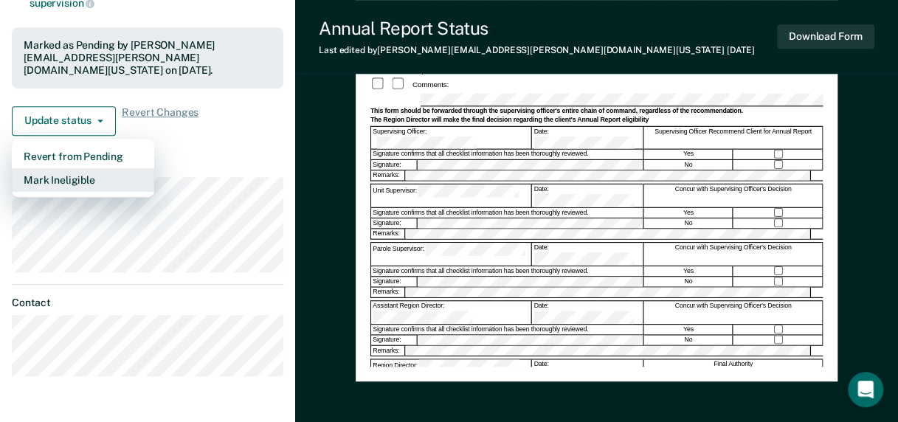
click at [100, 168] on button "Mark Ineligible" at bounding box center [83, 180] width 142 height 24
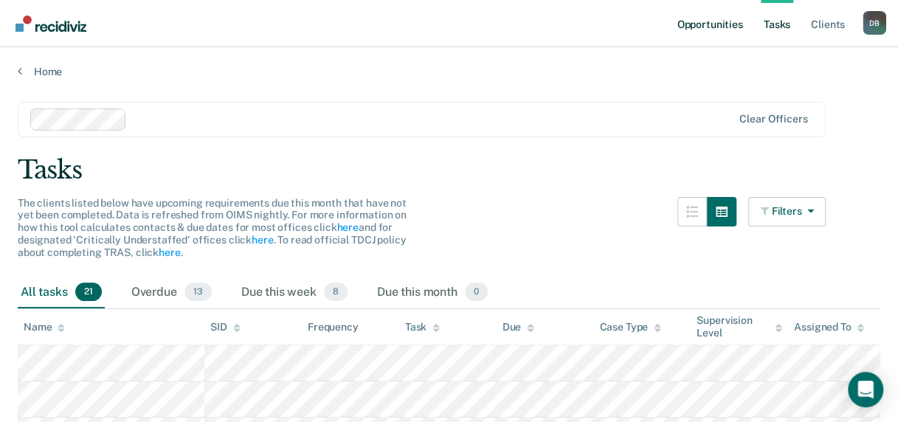
click at [734, 27] on link "Opportunities" at bounding box center [710, 23] width 72 height 47
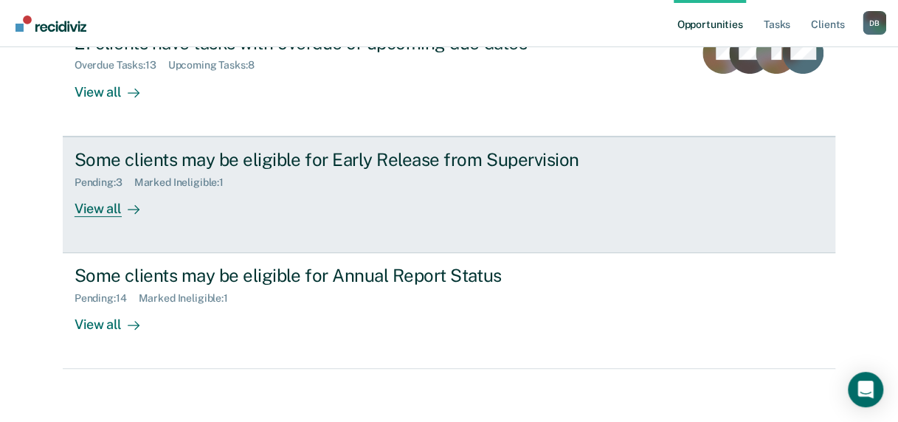
scroll to position [204, 0]
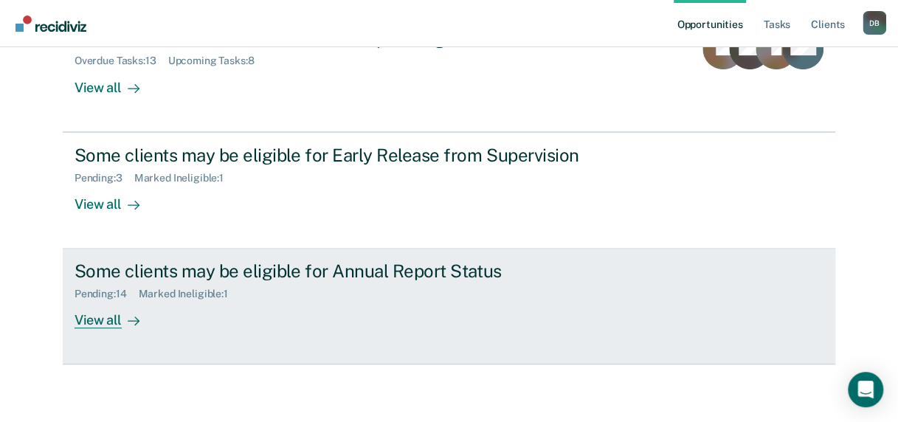
click at [100, 316] on div "View all" at bounding box center [116, 314] width 83 height 29
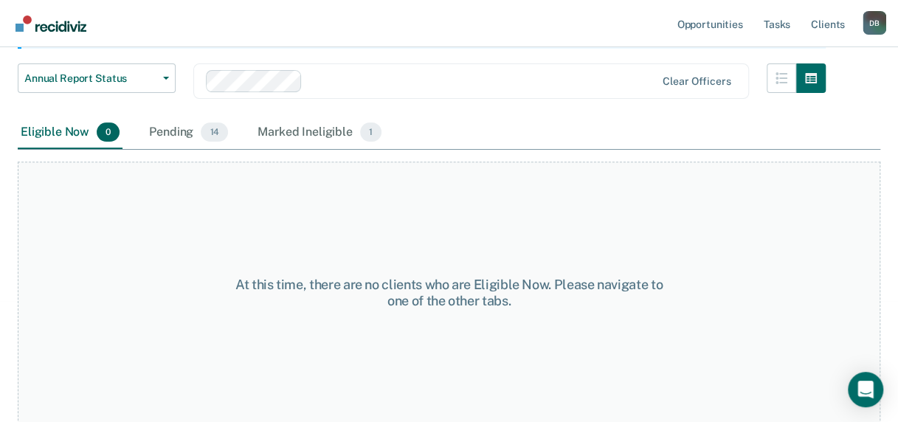
scroll to position [187, 0]
click at [171, 129] on div "Pending 14" at bounding box center [188, 132] width 85 height 32
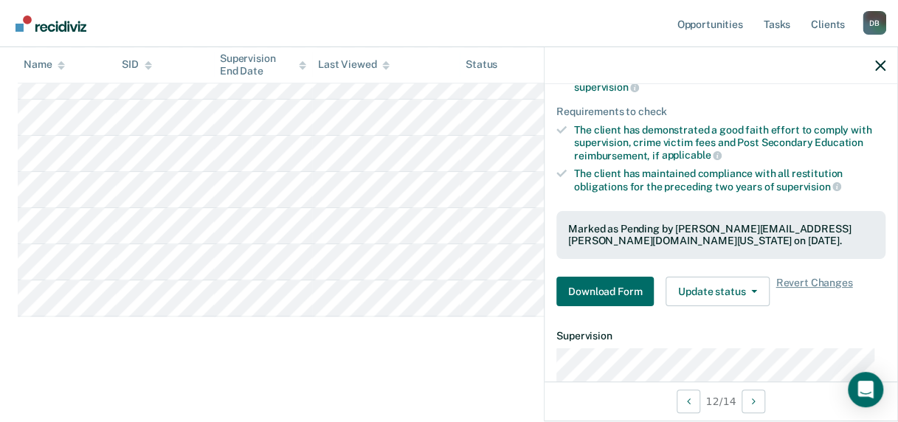
scroll to position [221, 0]
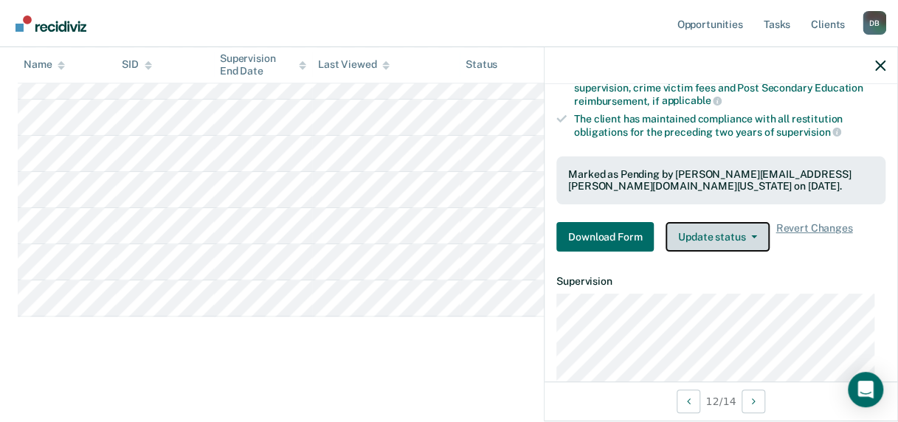
click at [692, 235] on button "Update status" at bounding box center [718, 237] width 104 height 30
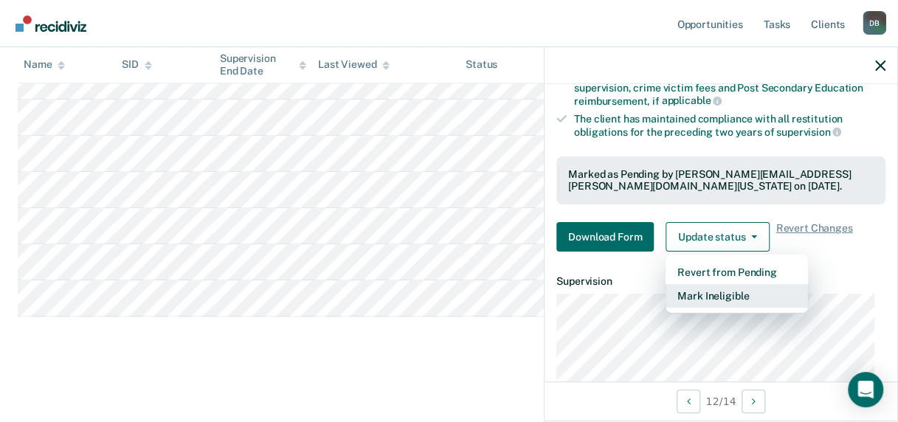
click at [701, 289] on button "Mark Ineligible" at bounding box center [737, 296] width 142 height 24
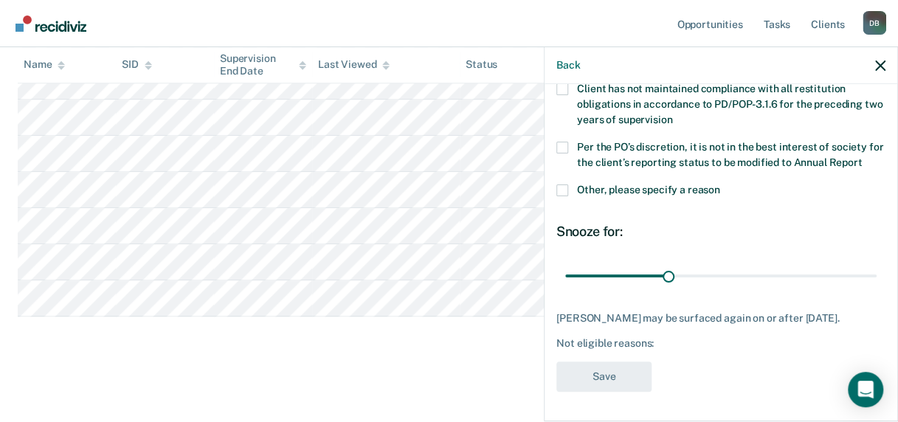
click at [559, 189] on span at bounding box center [562, 191] width 12 height 12
click at [720, 185] on input "Other, please specify a reason" at bounding box center [720, 185] width 0 height 0
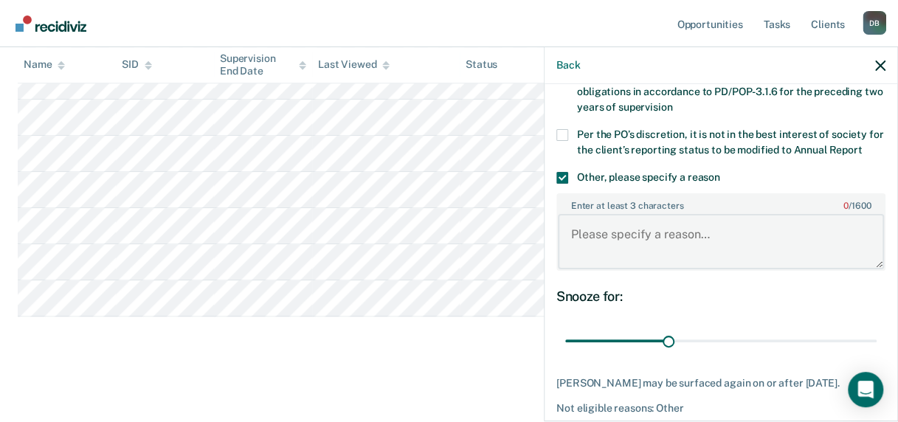
click at [637, 249] on textarea "Enter at least 3 characters 0 / 1600" at bounding box center [721, 241] width 326 height 55
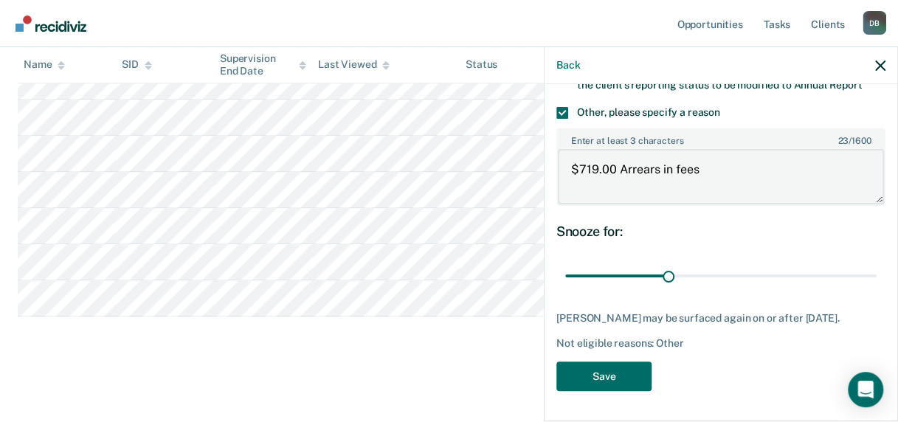
scroll to position [261, 0]
type textarea "$719.00 Arrears in fees"
click at [598, 376] on button "Save" at bounding box center [603, 377] width 95 height 30
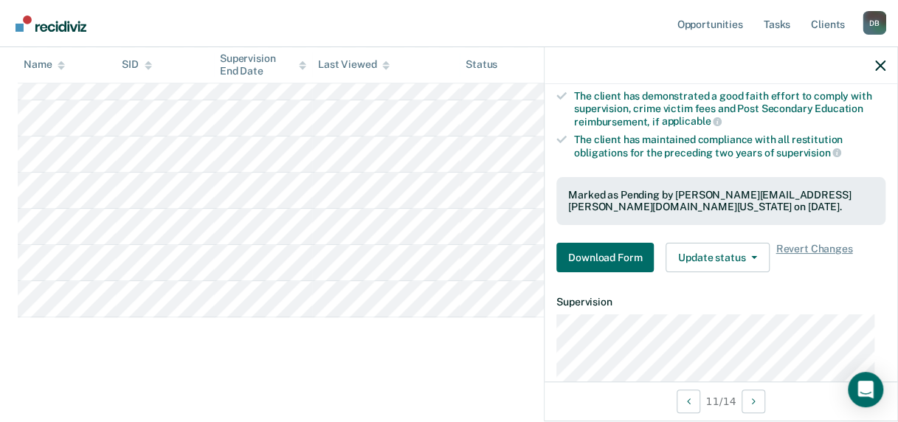
scroll to position [295, 0]
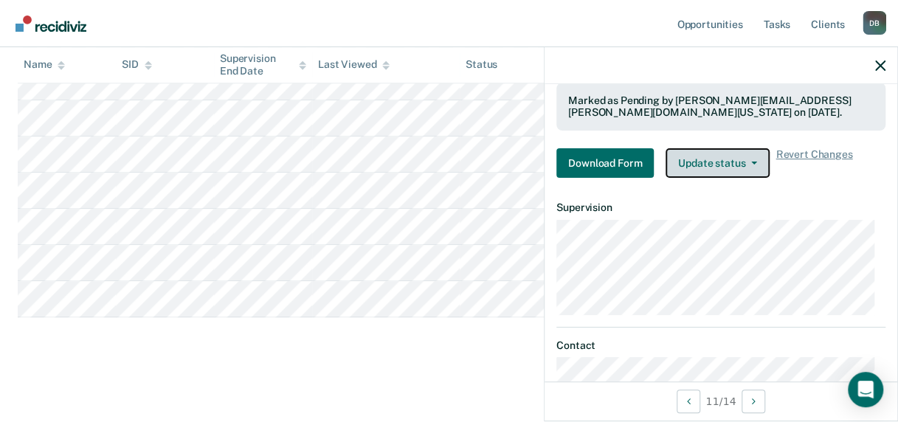
click at [697, 159] on button "Update status" at bounding box center [718, 163] width 104 height 30
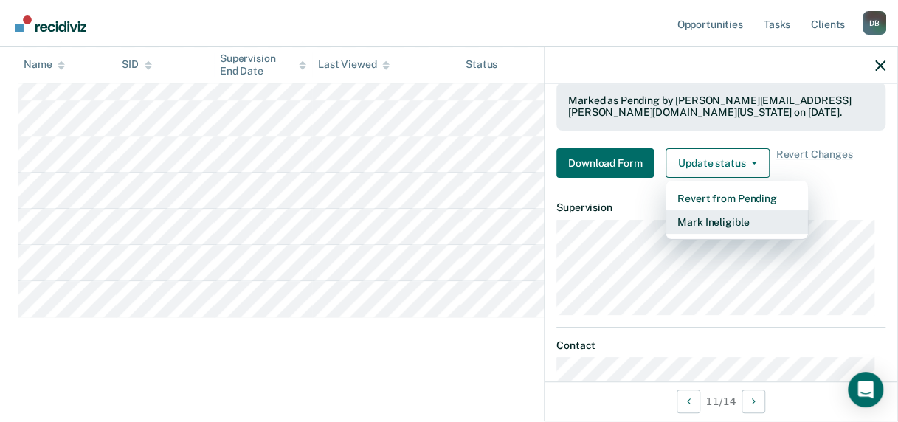
click at [698, 212] on button "Mark Ineligible" at bounding box center [737, 222] width 142 height 24
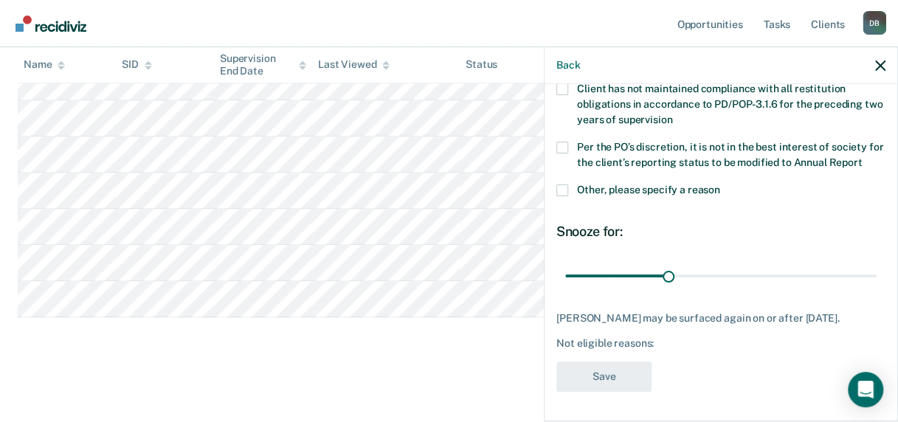
click at [560, 185] on span at bounding box center [562, 191] width 12 height 12
click at [720, 185] on input "Other, please specify a reason" at bounding box center [720, 185] width 0 height 0
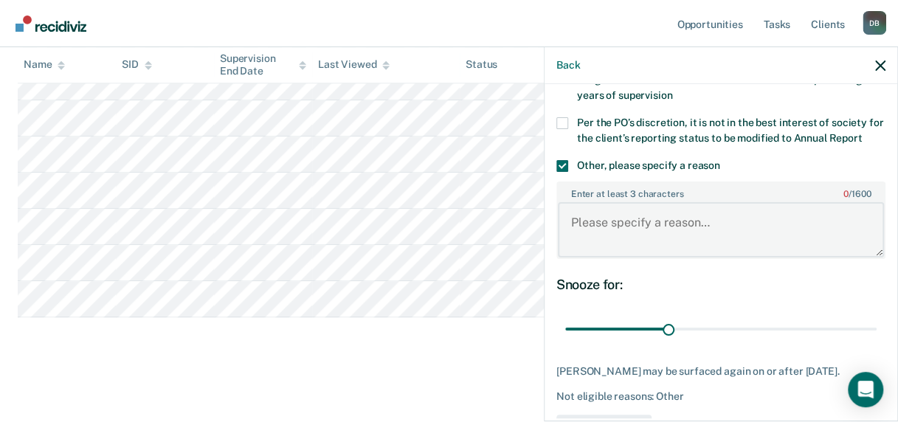
click at [615, 238] on textarea "Enter at least 3 characters 0 / 1600" at bounding box center [721, 229] width 326 height 55
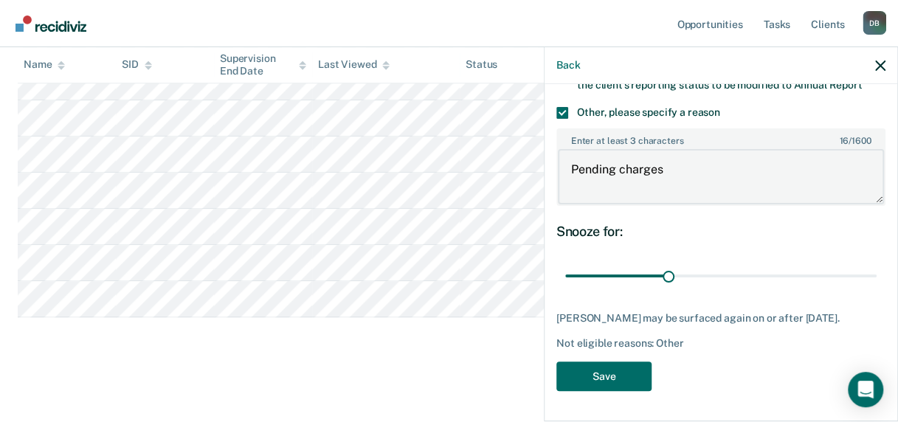
scroll to position [275, 0]
type textarea "Pending charges"
click at [630, 377] on button "Save" at bounding box center [603, 377] width 95 height 30
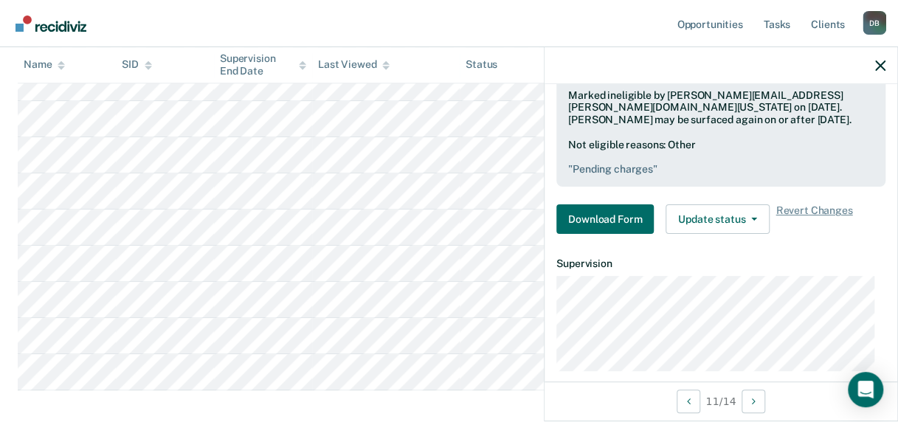
scroll to position [271, 0]
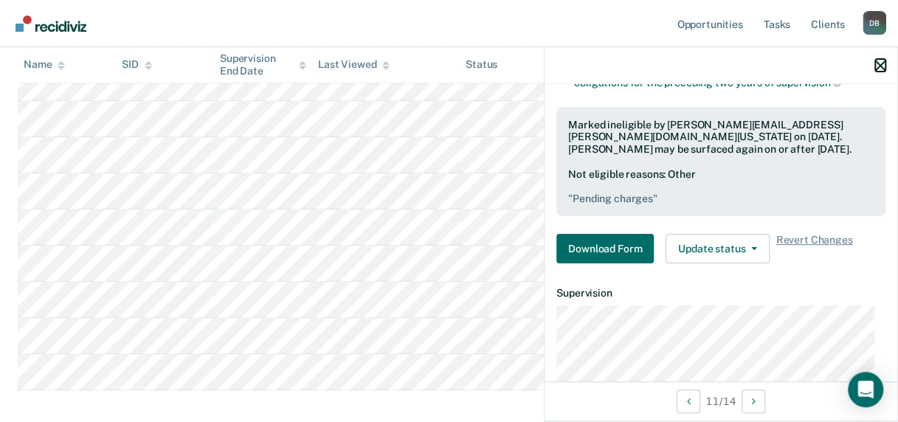
click at [878, 65] on icon "button" at bounding box center [880, 66] width 10 height 10
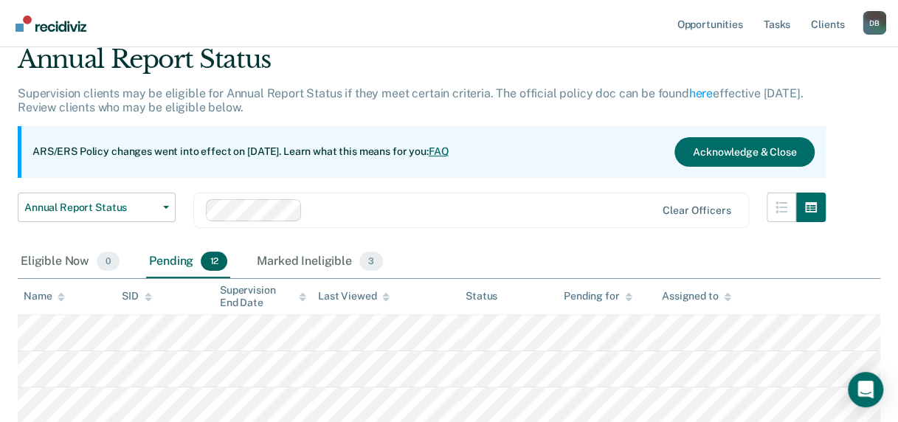
scroll to position [58, 0]
click at [320, 261] on div "Marked Ineligible 3" at bounding box center [320, 261] width 132 height 32
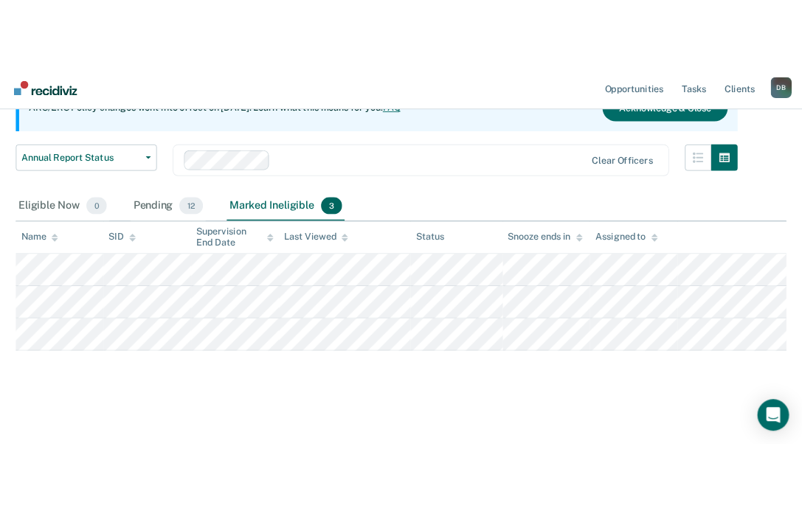
scroll to position [75, 0]
